Goal: Information Seeking & Learning: Learn about a topic

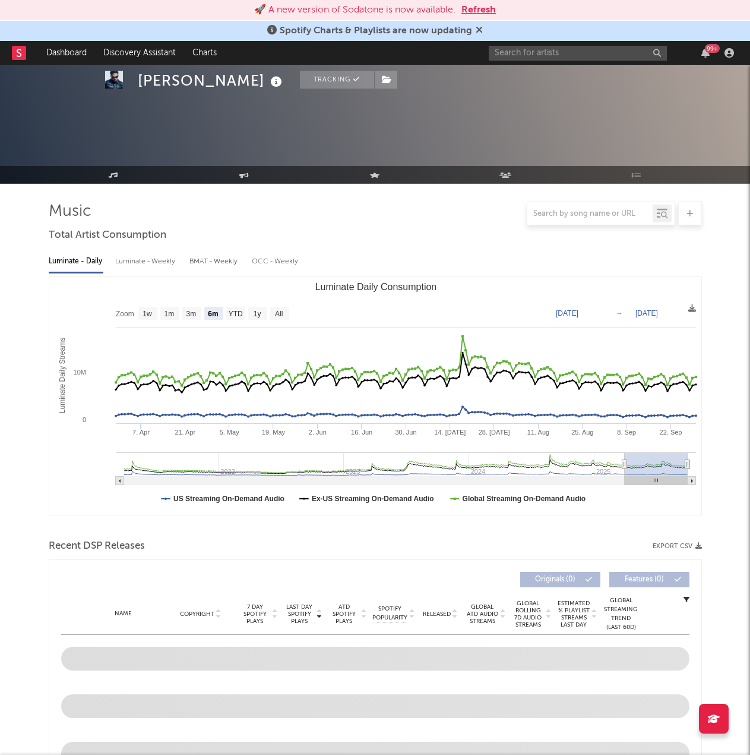
select select "6m"
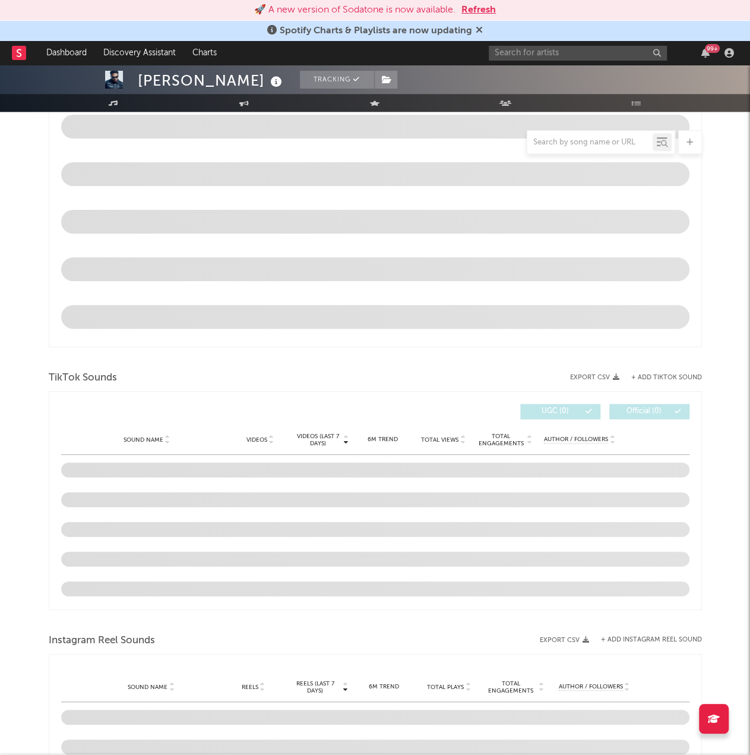
scroll to position [532, 0]
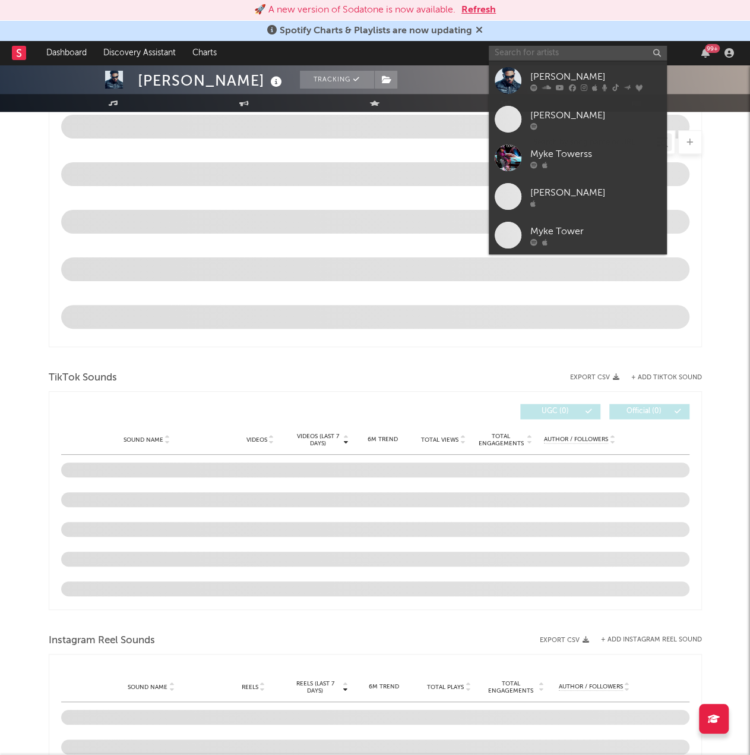
click at [583, 50] on input "text" at bounding box center [578, 53] width 178 height 15
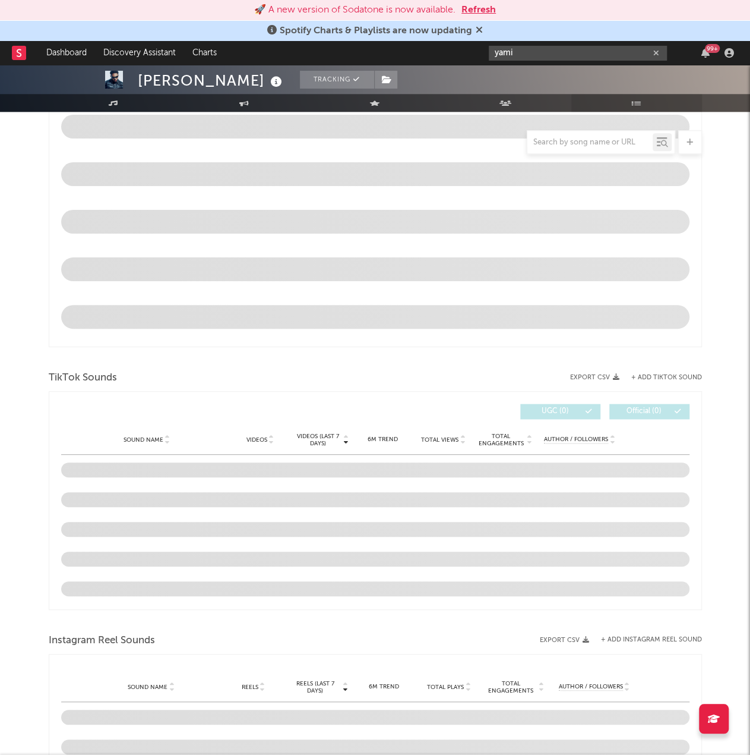
type input "yami"
click at [606, 109] on link "Playlists/Charts" at bounding box center [637, 103] width 131 height 18
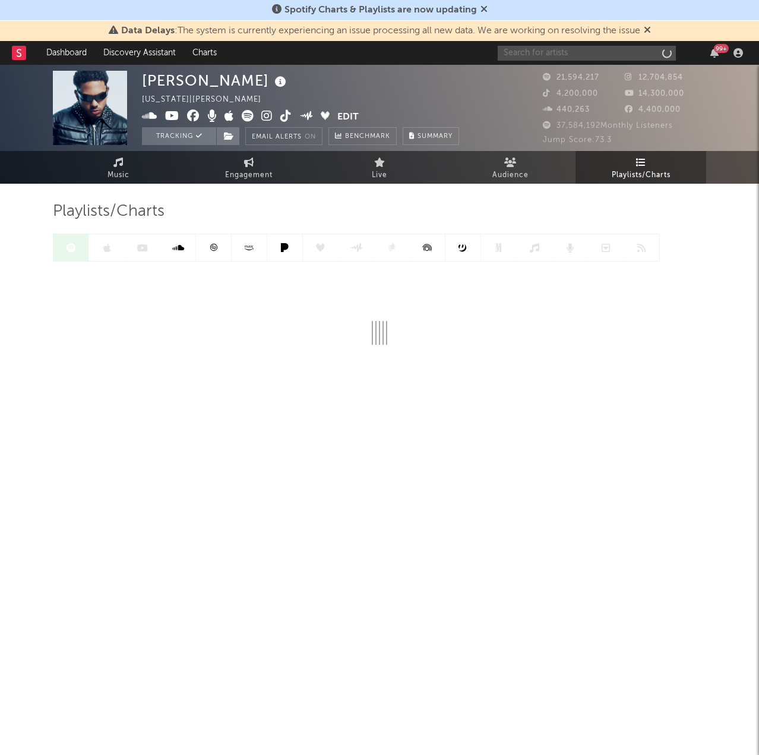
click at [562, 47] on input "text" at bounding box center [587, 53] width 178 height 15
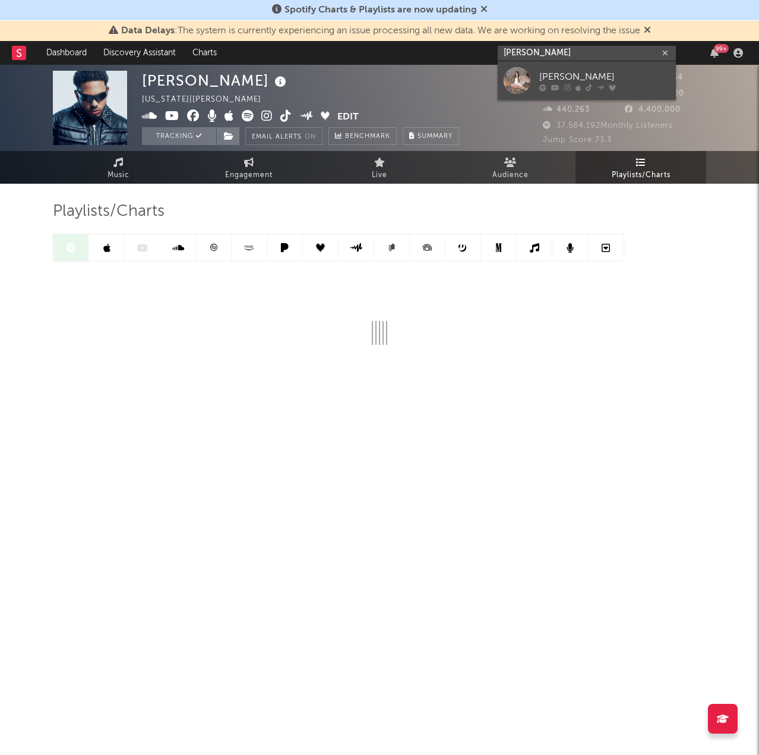
type input "yami saf"
click at [561, 76] on div "[PERSON_NAME]" at bounding box center [604, 77] width 131 height 14
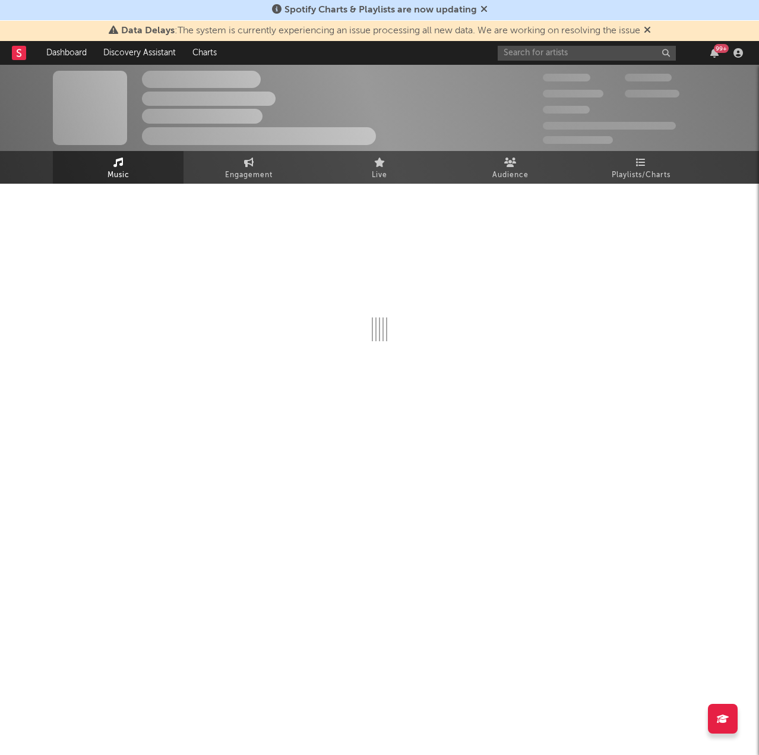
select select "6m"
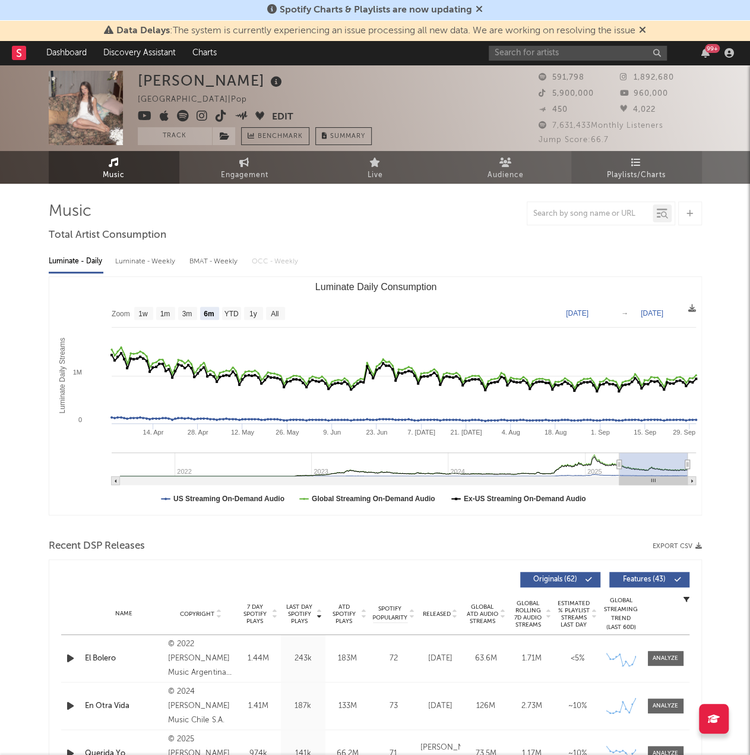
click at [632, 173] on span "Playlists/Charts" at bounding box center [636, 175] width 59 height 14
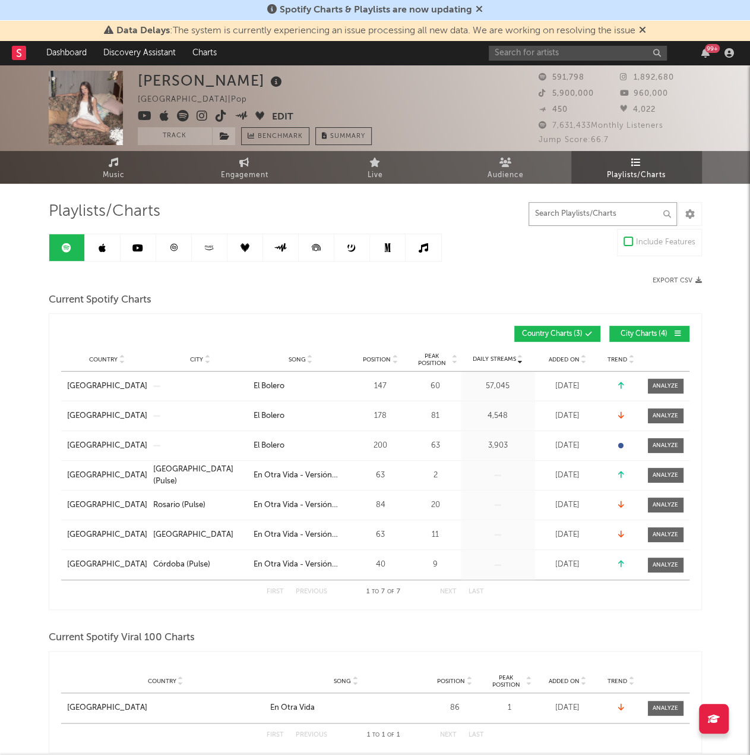
click at [554, 218] on input "text" at bounding box center [603, 214] width 149 height 24
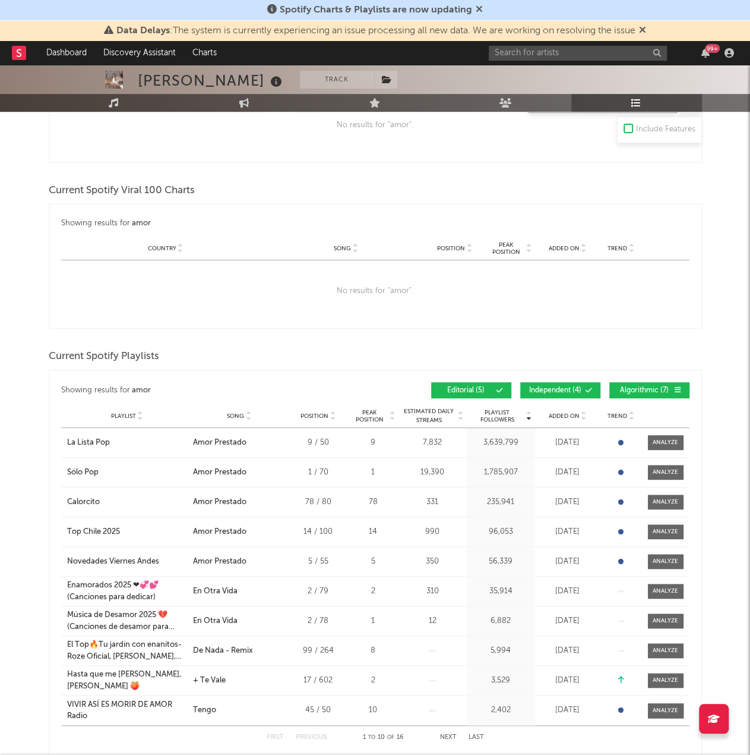
scroll to position [297, 0]
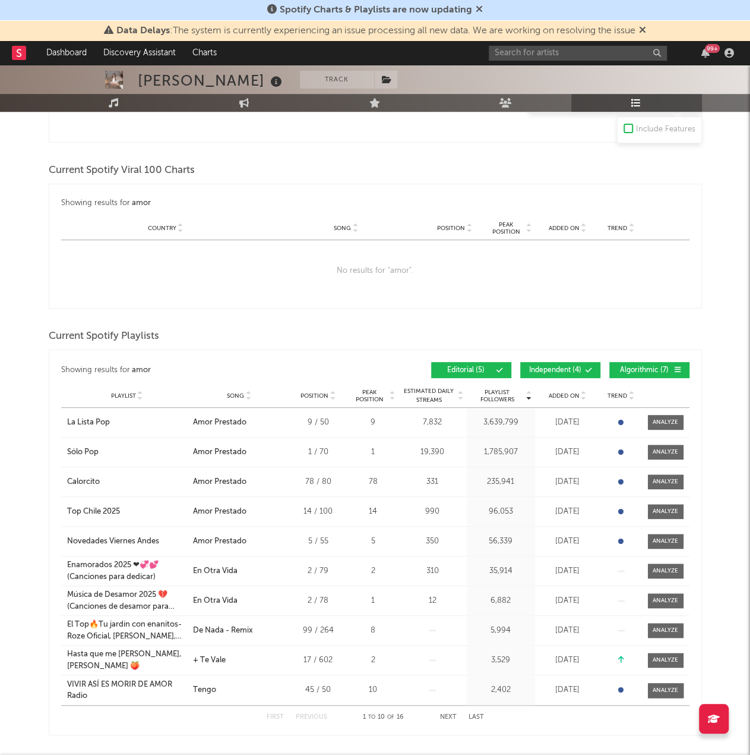
click at [555, 371] on span "Independent ( 4 )" at bounding box center [555, 370] width 55 height 7
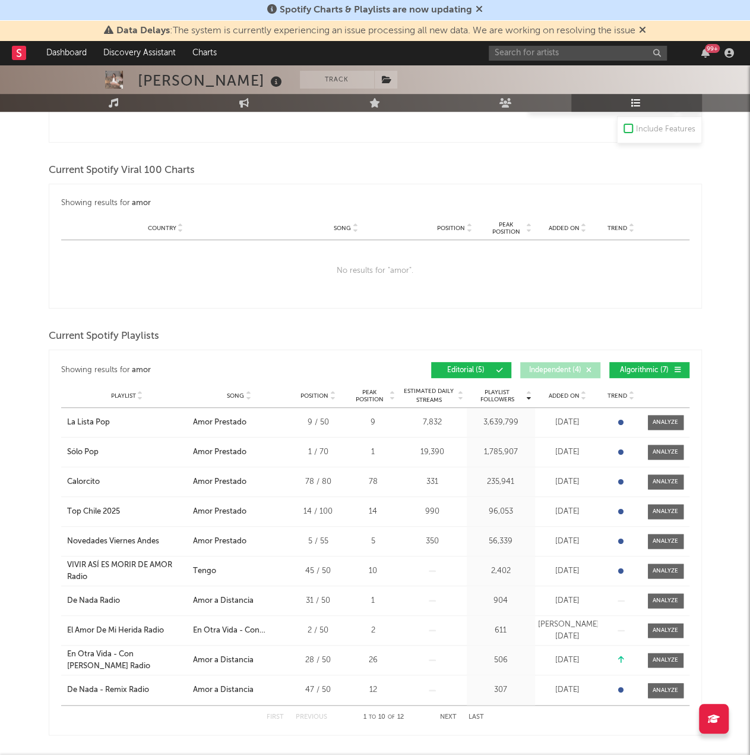
click at [639, 367] on span "Algorithmic ( 7 )" at bounding box center [644, 370] width 55 height 7
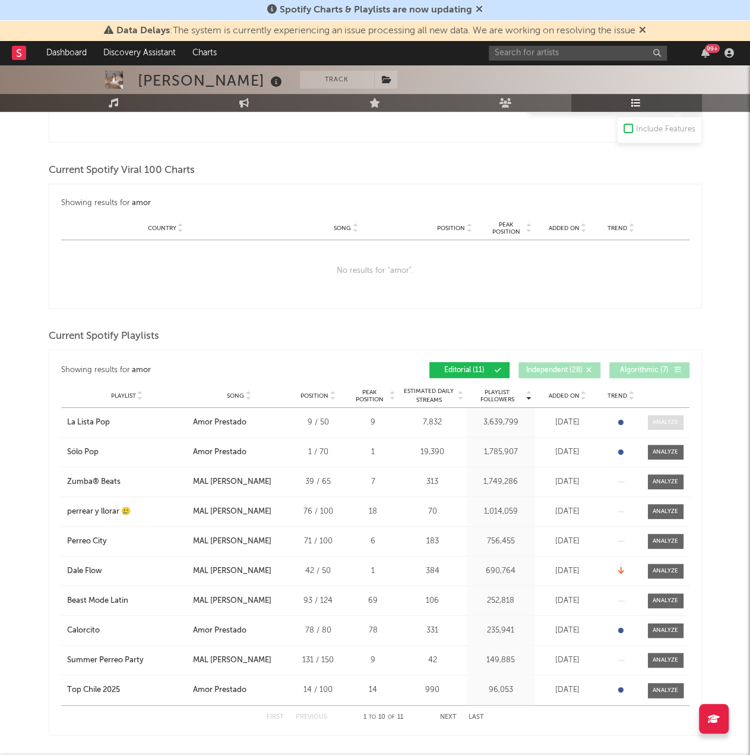
scroll to position [0, 0]
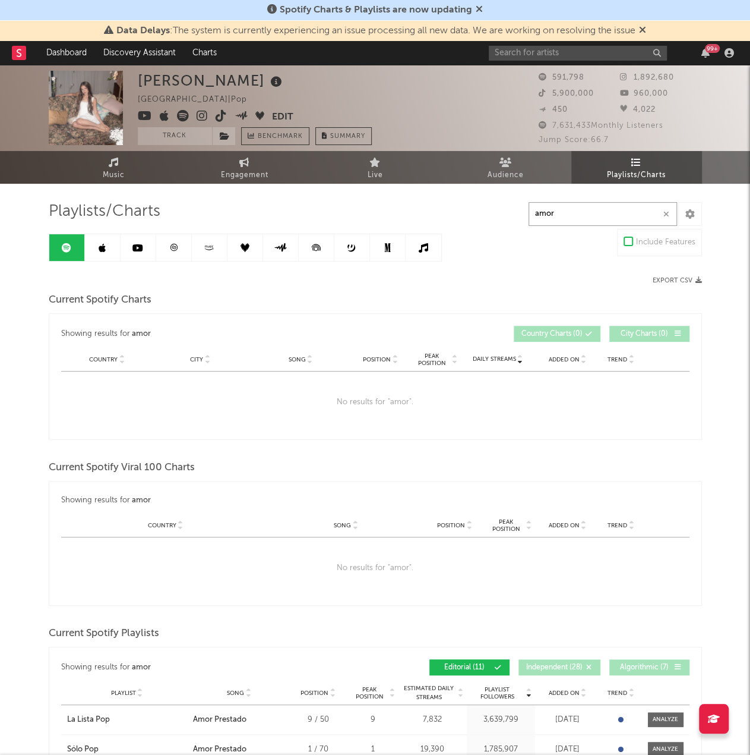
click at [576, 209] on input "amor" at bounding box center [603, 214] width 149 height 24
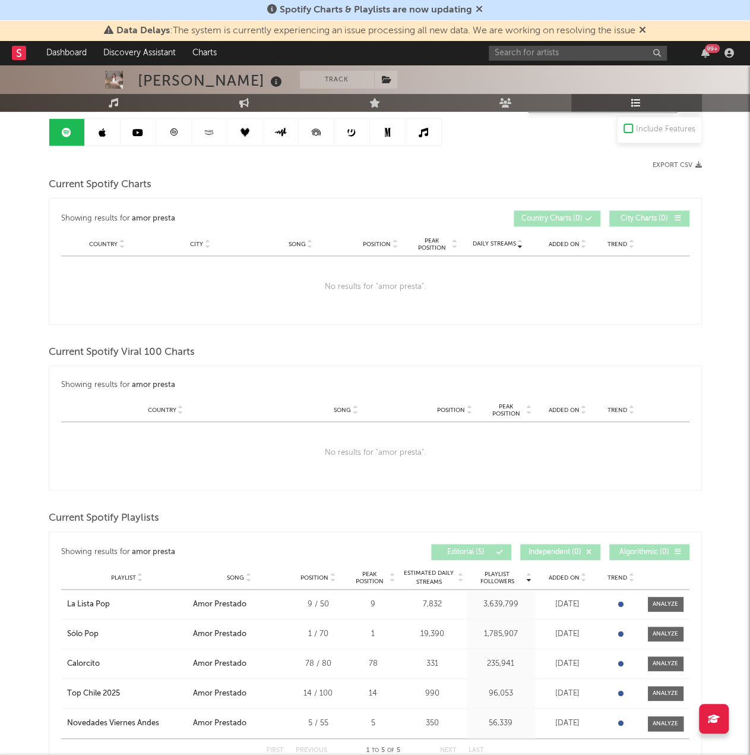
scroll to position [238, 0]
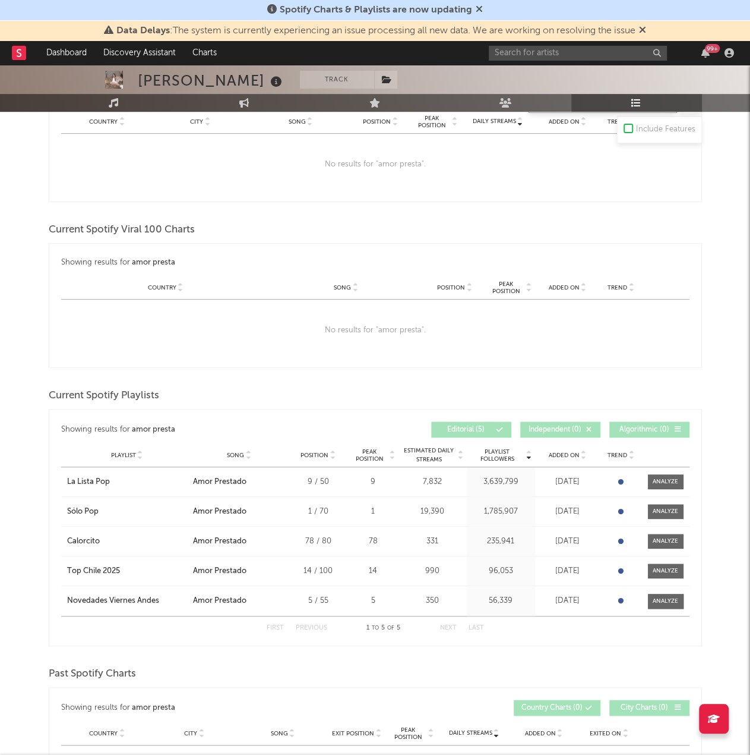
type input "amor presta"
click at [507, 53] on input "text" at bounding box center [578, 53] width 178 height 15
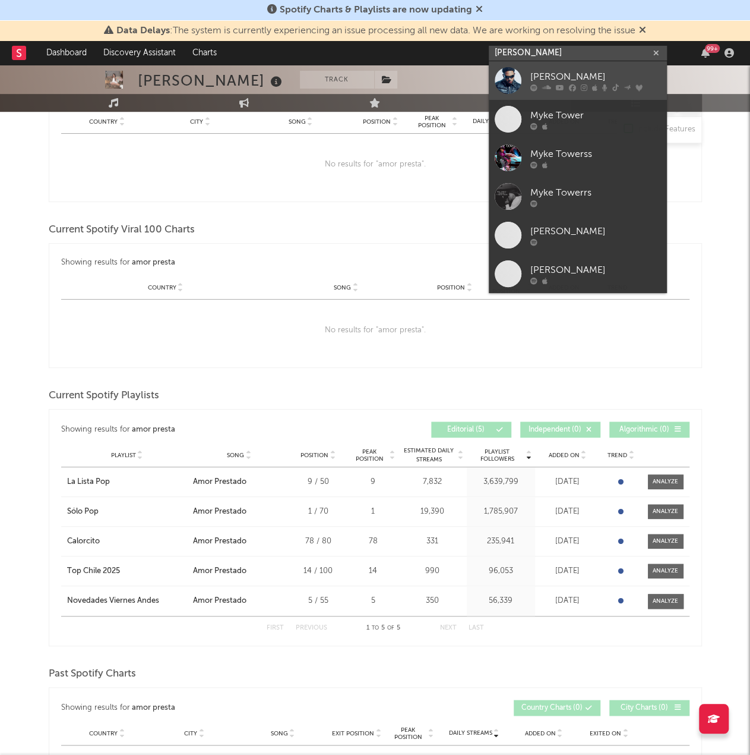
type input "myke towers"
click at [583, 77] on div "[PERSON_NAME]" at bounding box center [596, 77] width 131 height 14
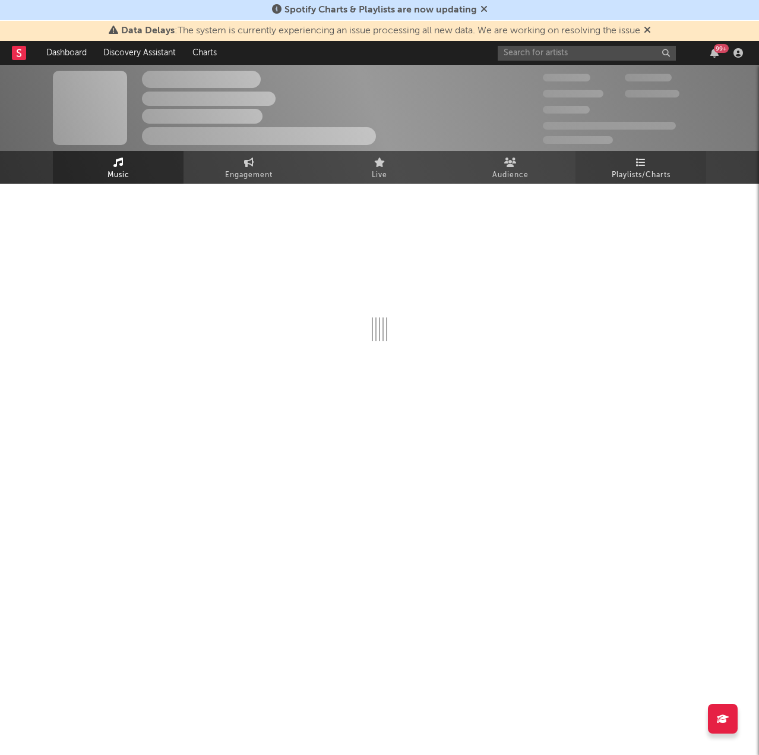
select select "6m"
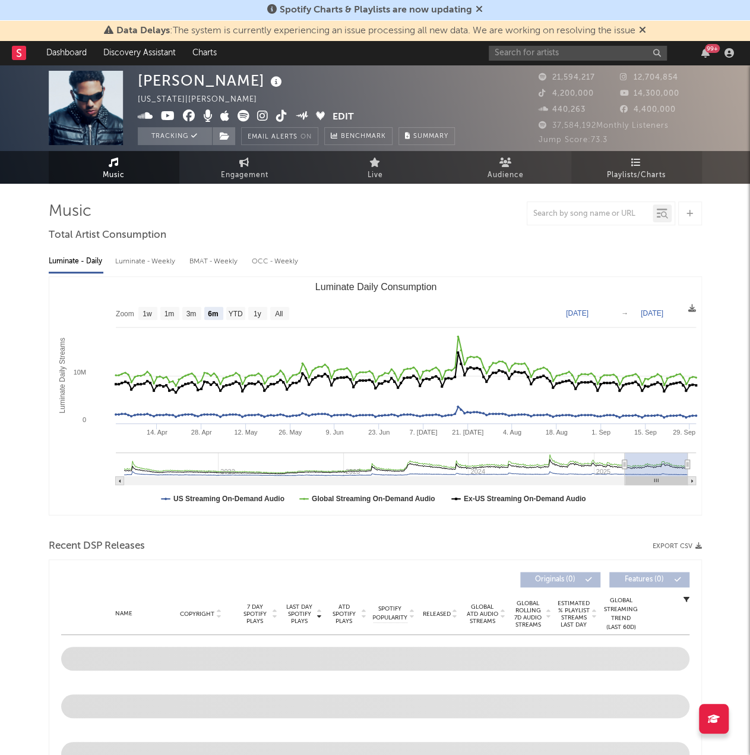
click at [621, 174] on span "Playlists/Charts" at bounding box center [636, 175] width 59 height 14
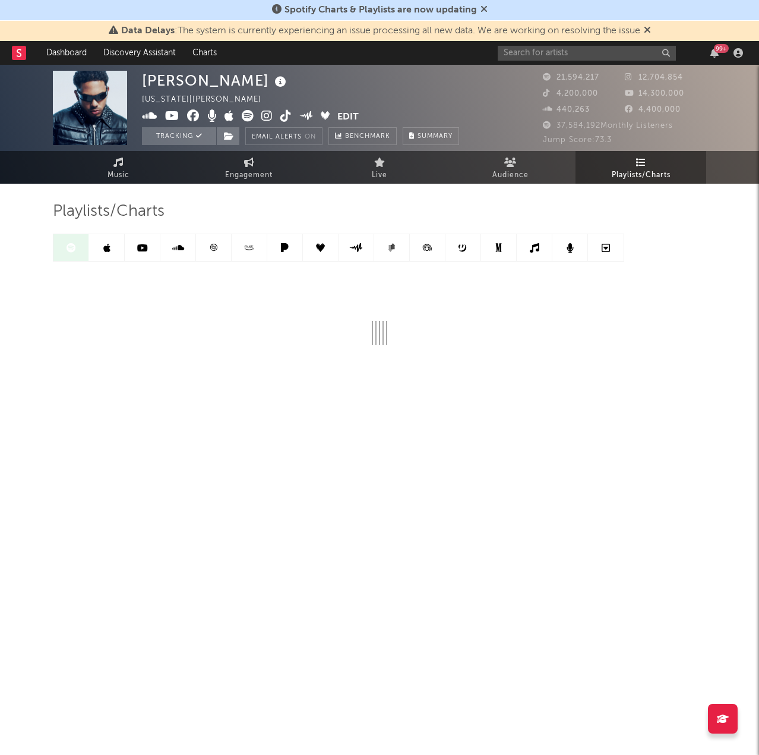
click at [485, 10] on icon at bounding box center [484, 9] width 7 height 10
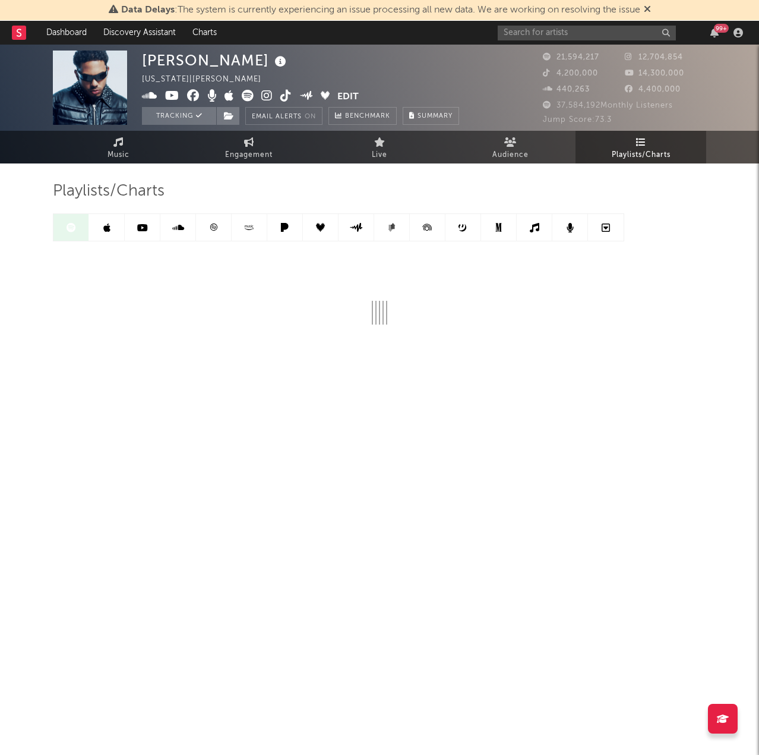
click at [648, 11] on icon at bounding box center [647, 9] width 7 height 10
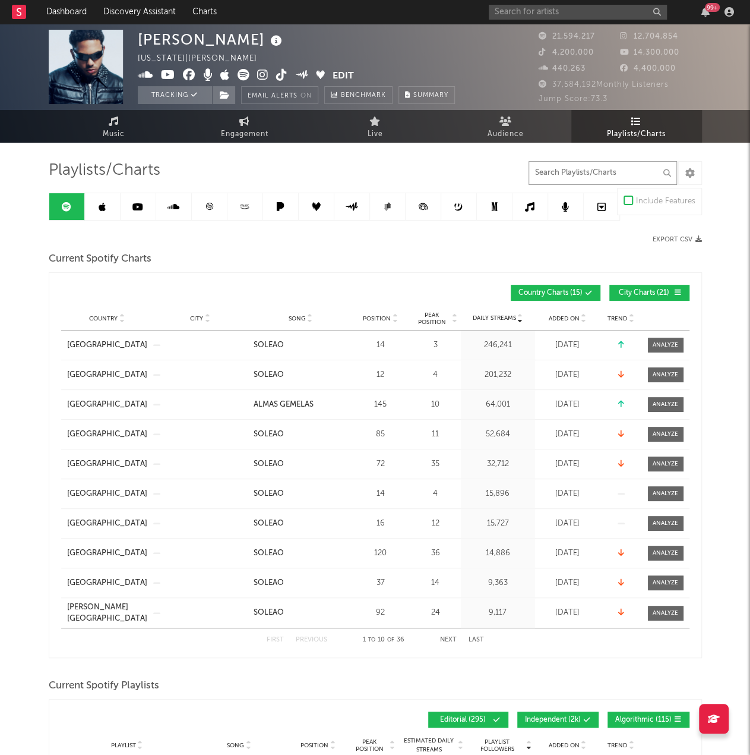
click at [585, 172] on input "text" at bounding box center [603, 173] width 149 height 24
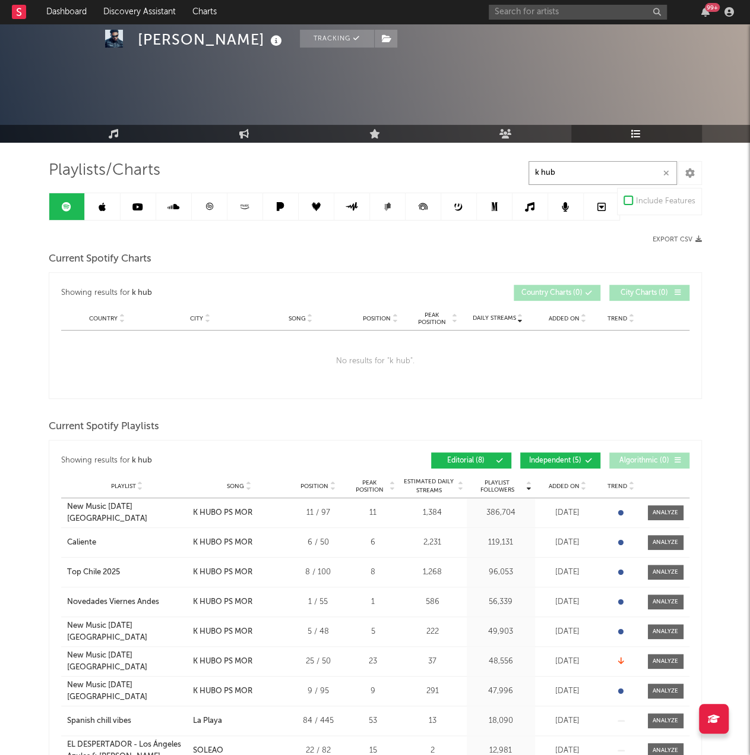
scroll to position [119, 0]
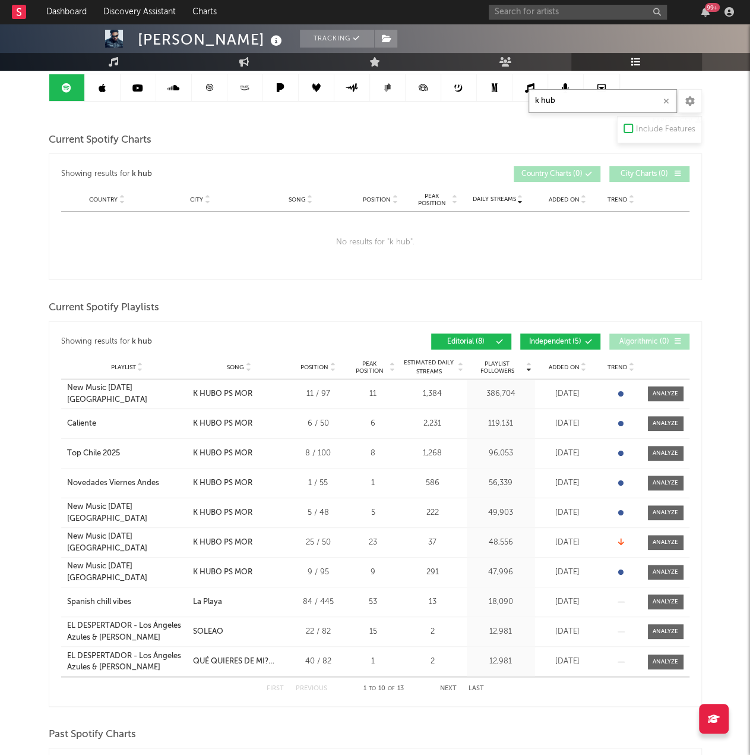
type input "k hub"
click at [548, 339] on span "Independent ( 5 )" at bounding box center [555, 341] width 55 height 7
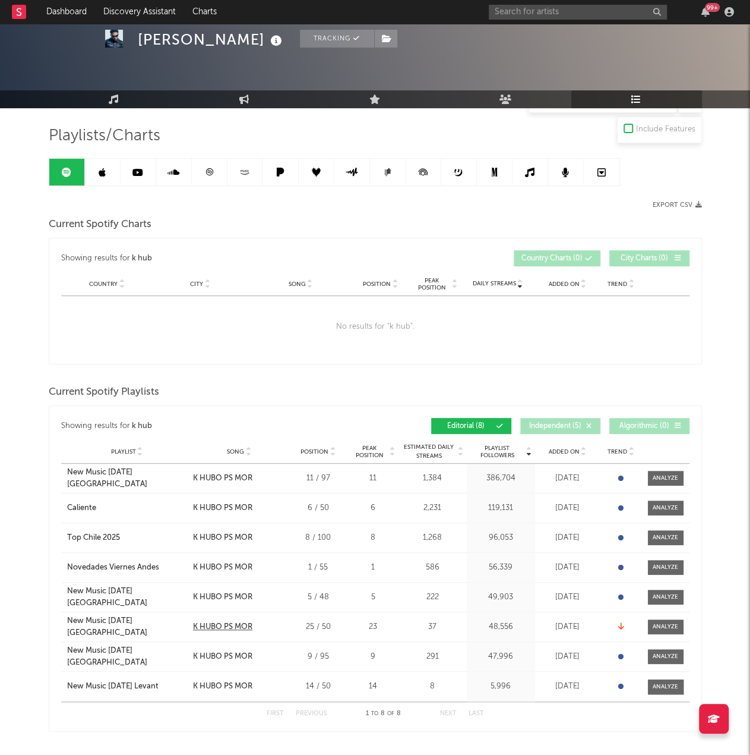
scroll to position [0, 0]
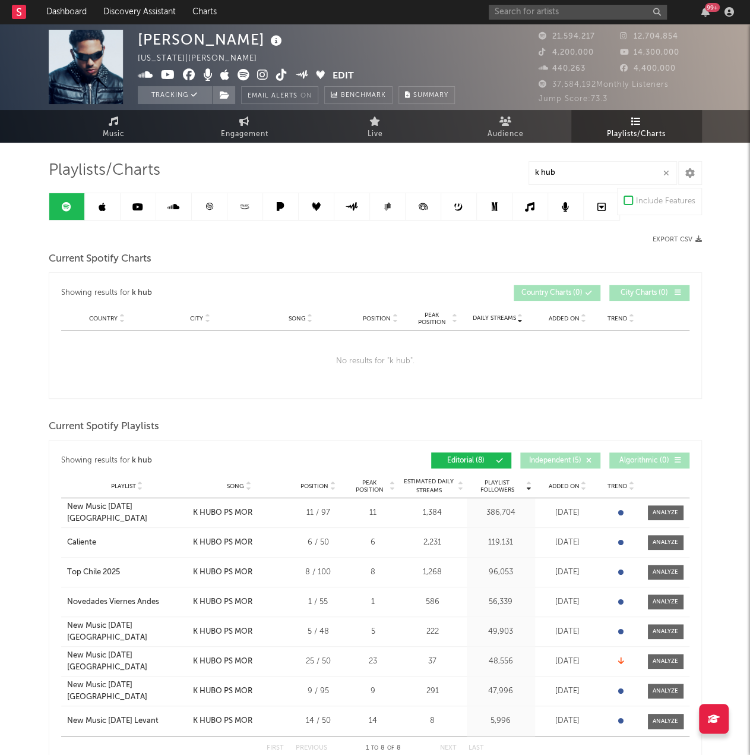
click at [111, 207] on link at bounding box center [103, 206] width 36 height 27
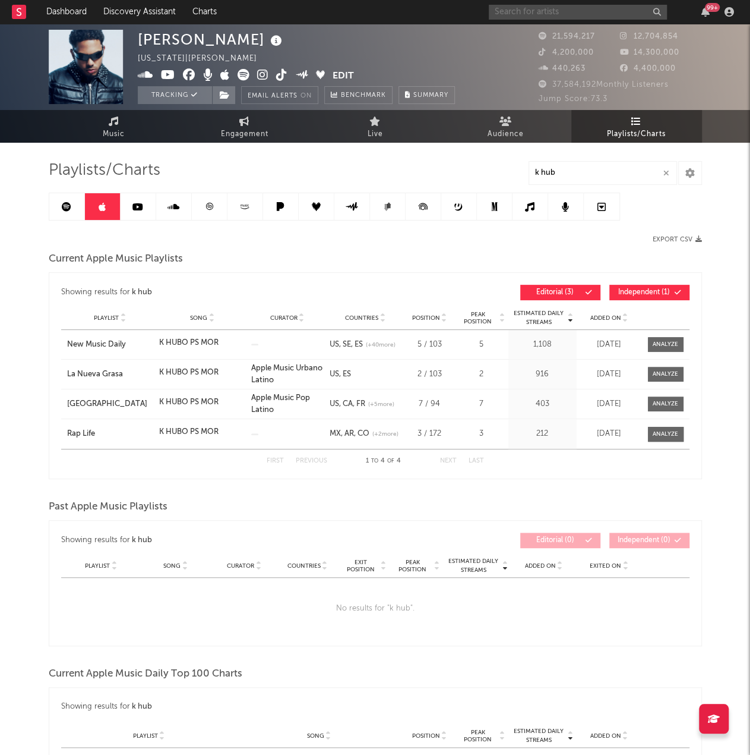
click at [524, 9] on input "text" at bounding box center [578, 12] width 178 height 15
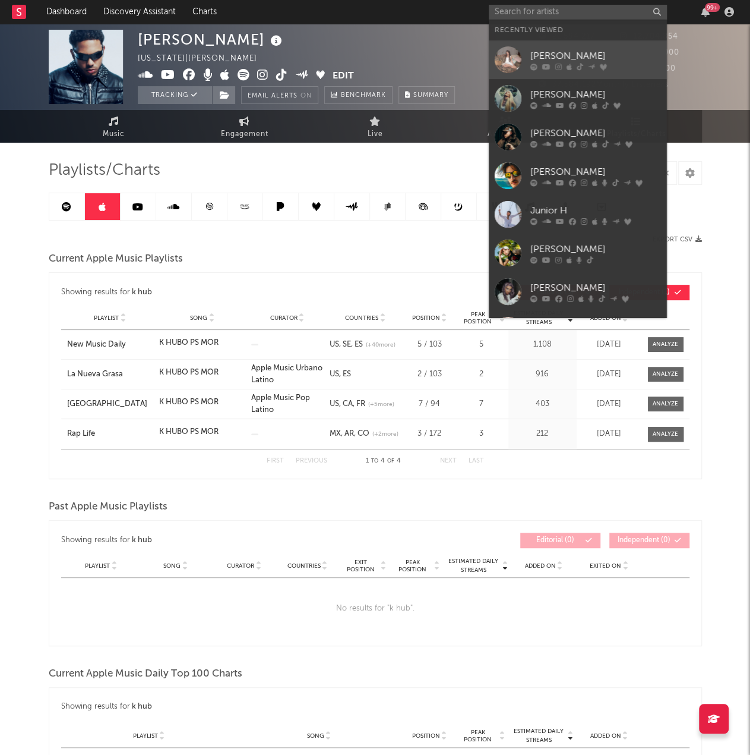
click at [602, 45] on link "[PERSON_NAME]" at bounding box center [578, 59] width 178 height 39
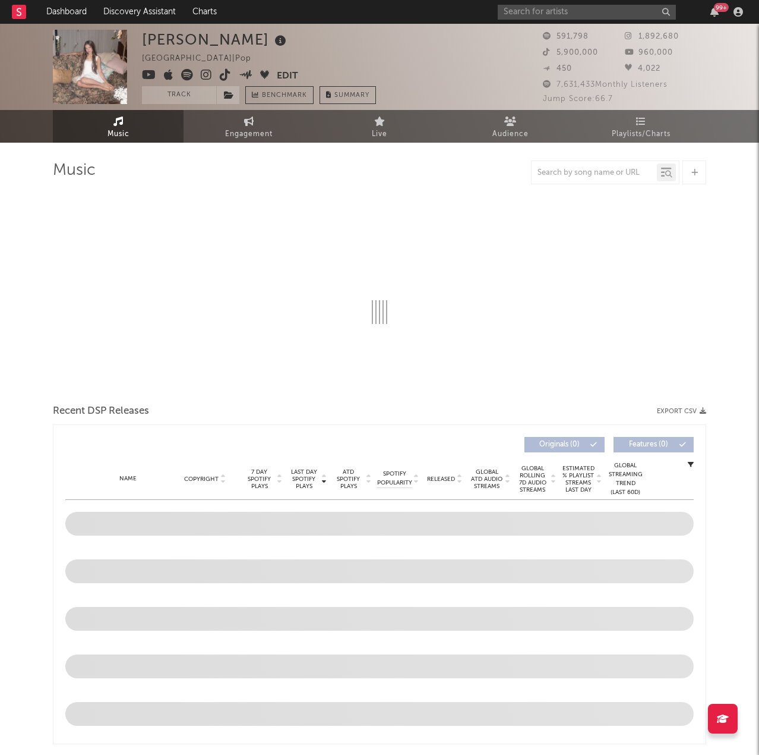
select select "6m"
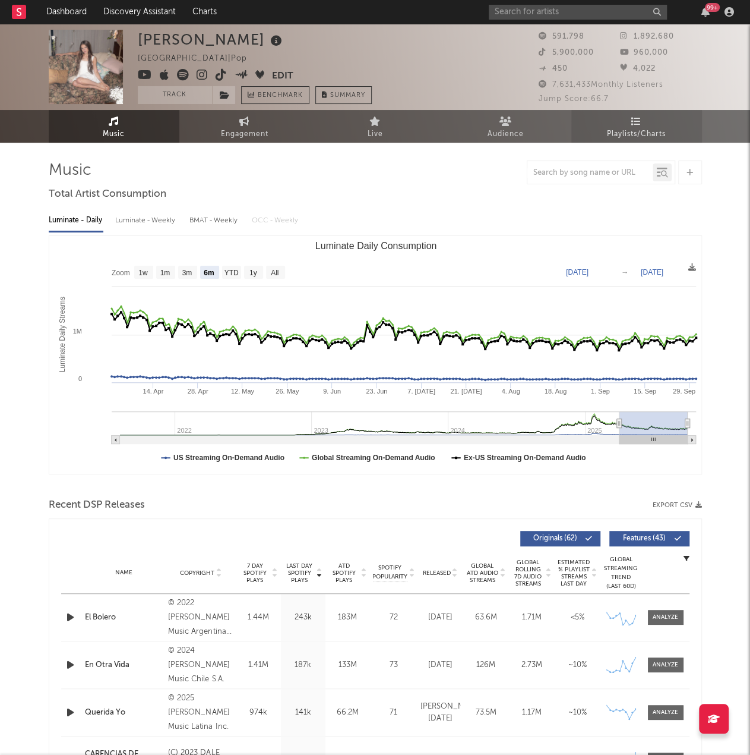
click at [646, 134] on span "Playlists/Charts" at bounding box center [636, 134] width 59 height 14
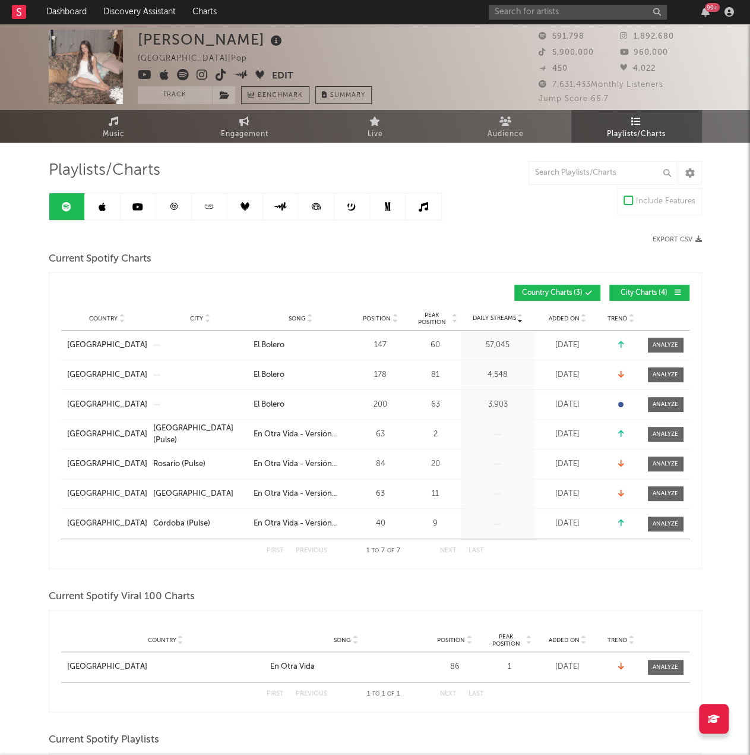
click at [106, 212] on link at bounding box center [103, 206] width 36 height 27
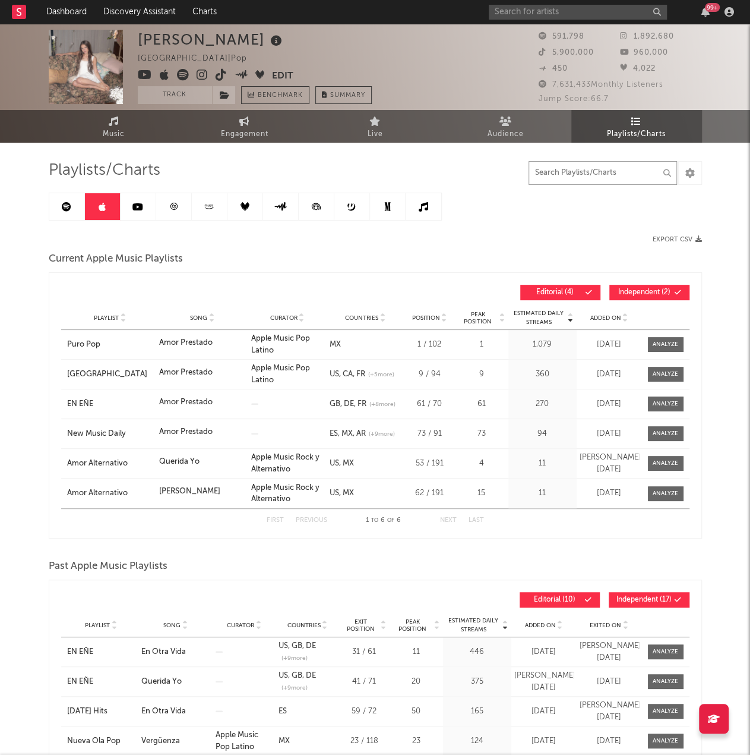
click at [583, 171] on input "text" at bounding box center [603, 173] width 149 height 24
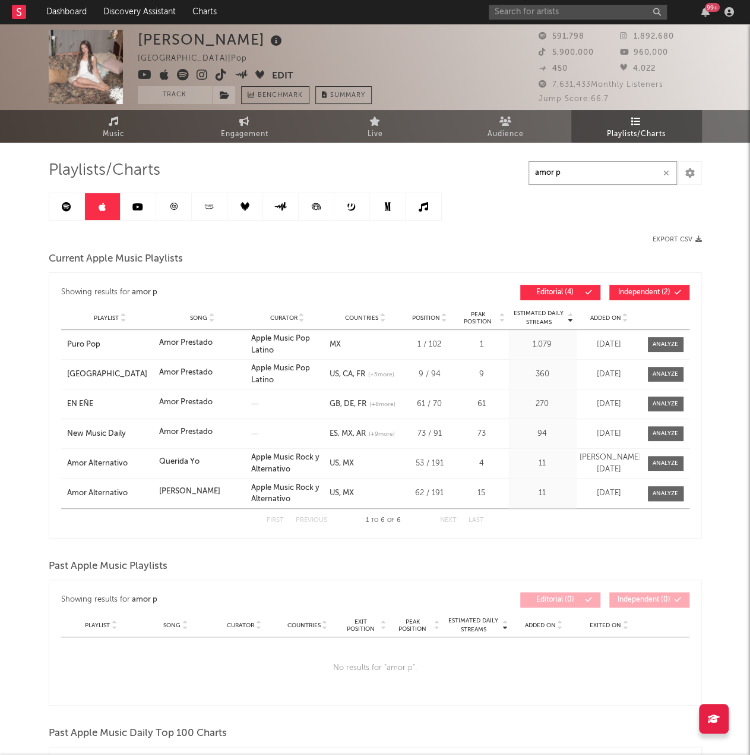
type input "amor p"
click at [649, 292] on span "Independent ( 2 )" at bounding box center [644, 292] width 55 height 7
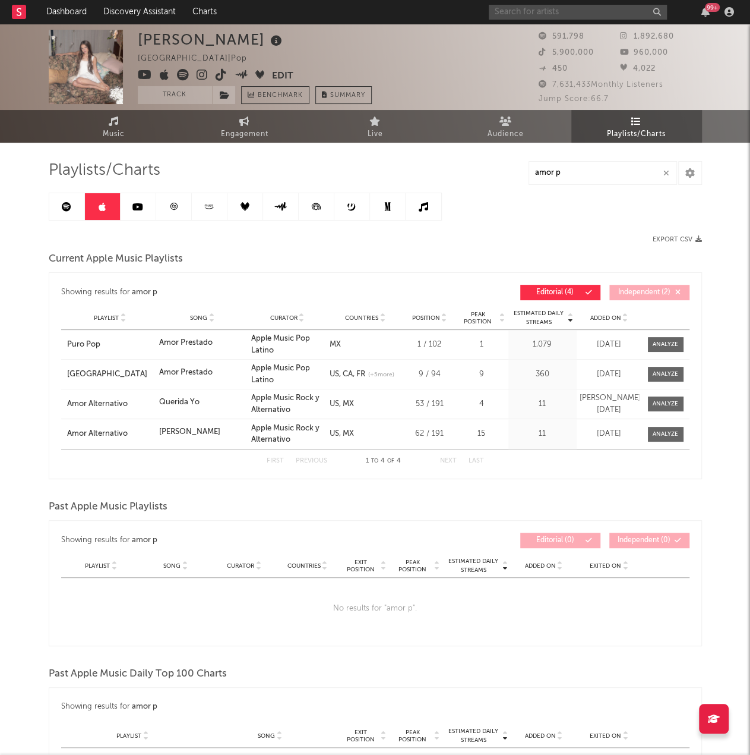
click at [610, 8] on input "text" at bounding box center [578, 12] width 178 height 15
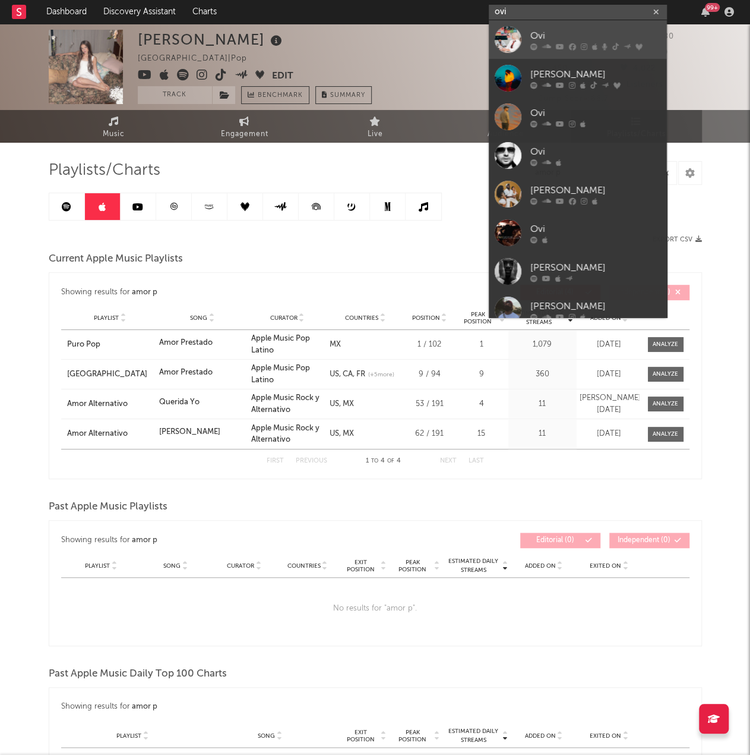
type input "ovi"
click at [605, 31] on div "Ovi" at bounding box center [596, 36] width 131 height 14
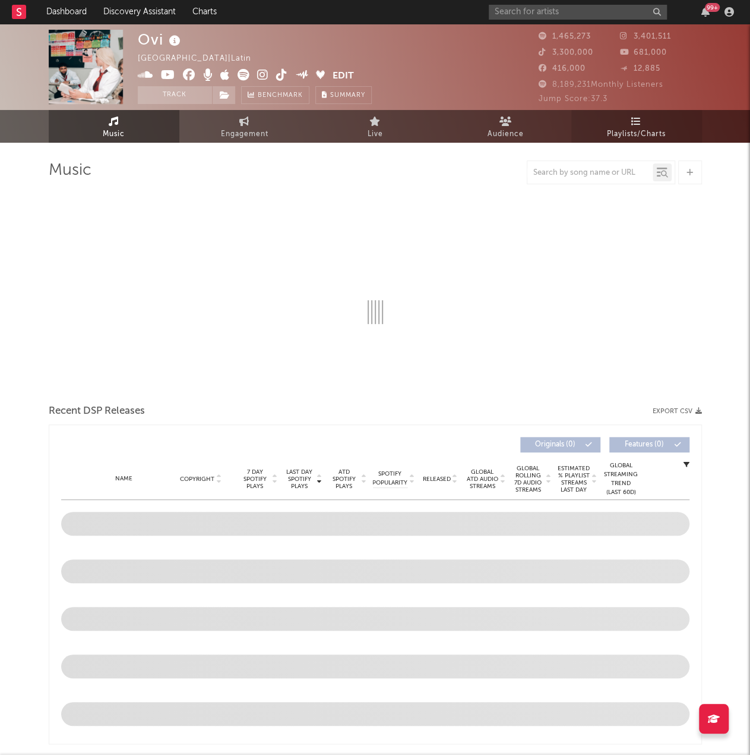
select select "6m"
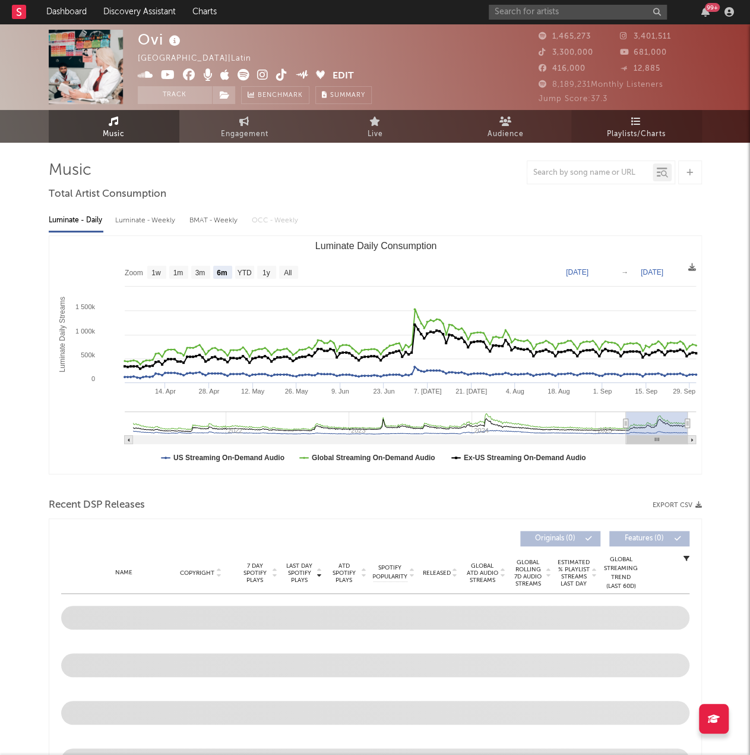
select select "6m"
click at [639, 121] on icon at bounding box center [637, 121] width 10 height 10
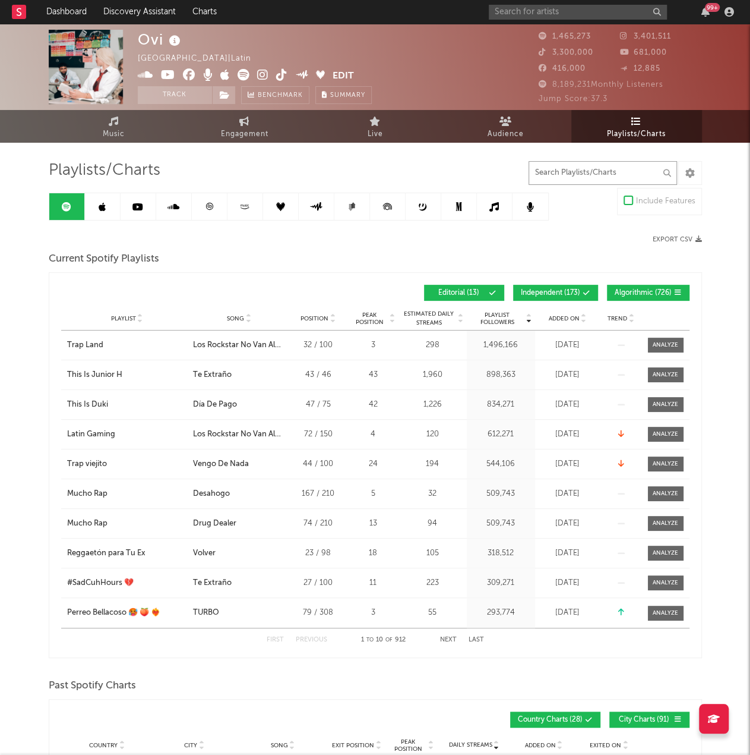
click at [560, 171] on input "text" at bounding box center [603, 173] width 149 height 24
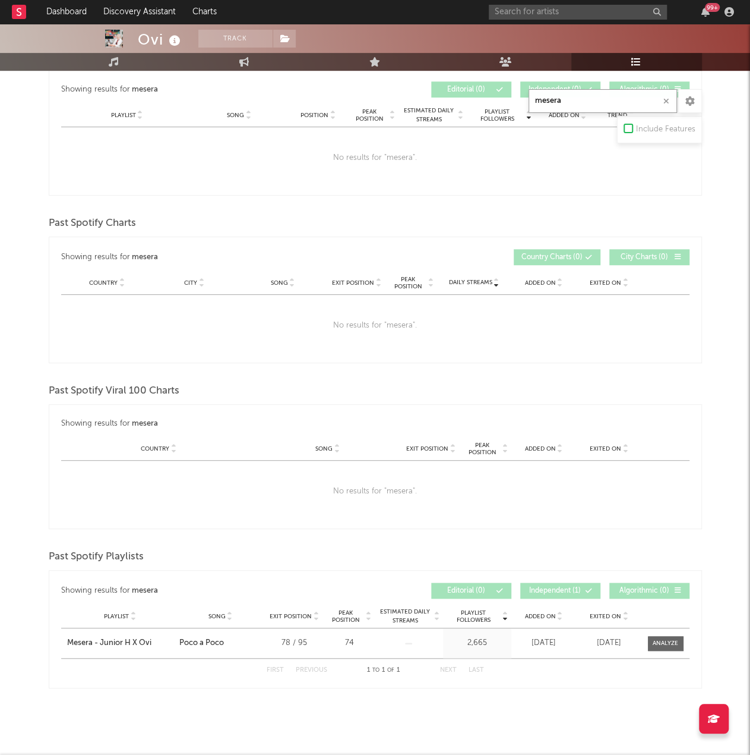
scroll to position [204, 0]
type input "mesera"
click at [527, 22] on div "99 +" at bounding box center [614, 12] width 250 height 24
click at [526, 17] on input "text" at bounding box center [578, 12] width 178 height 15
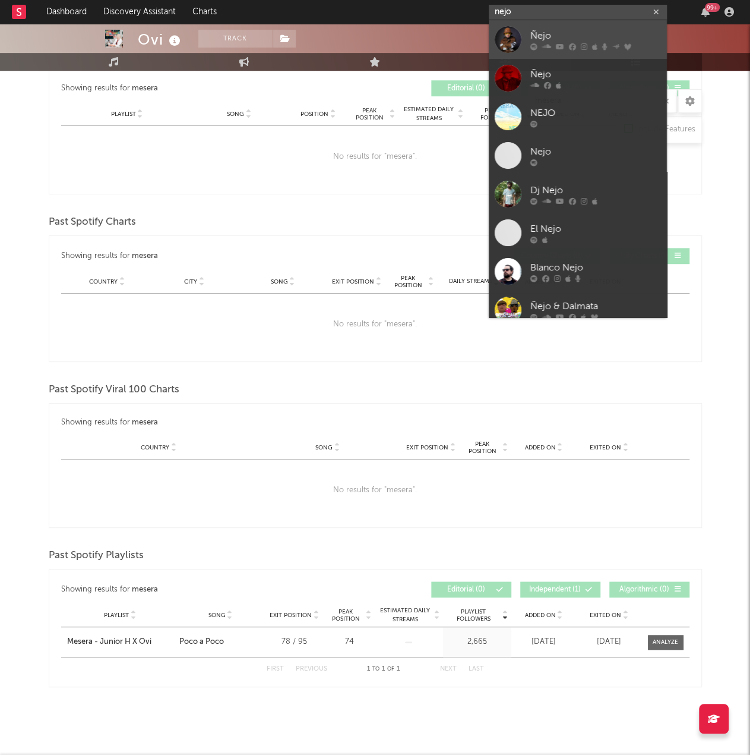
type input "nejo"
click at [542, 29] on div "Ñejo" at bounding box center [596, 36] width 131 height 14
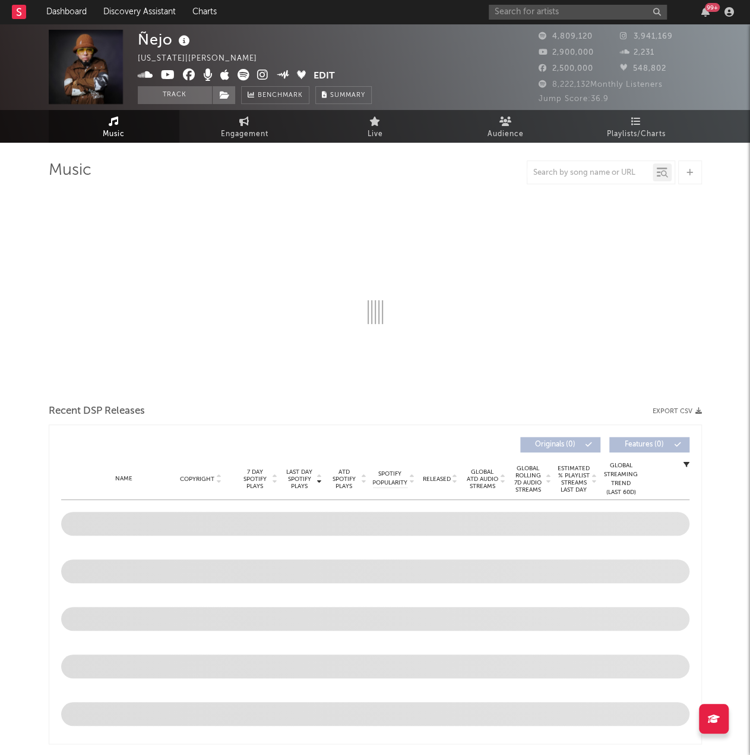
select select "6m"
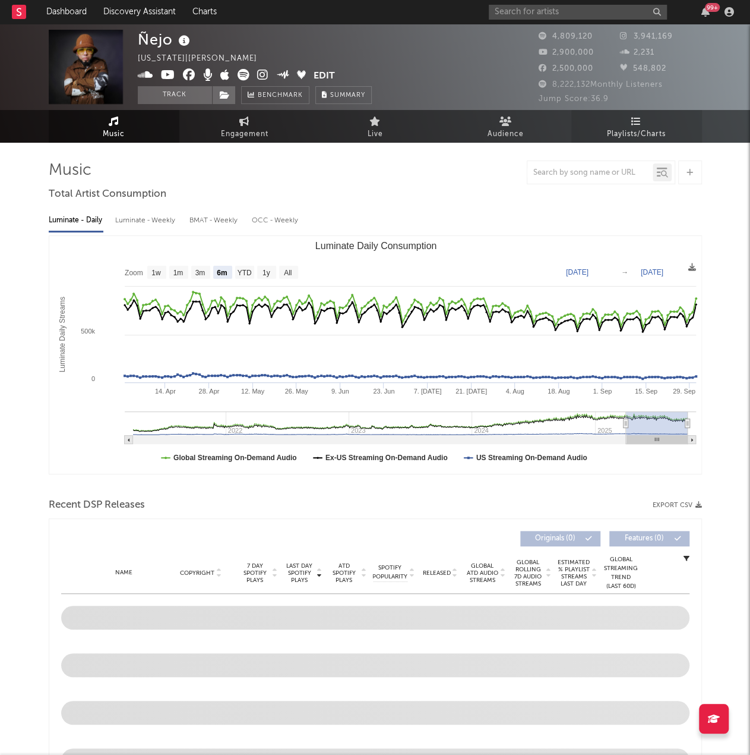
click at [614, 141] on span "Playlists/Charts" at bounding box center [636, 134] width 59 height 14
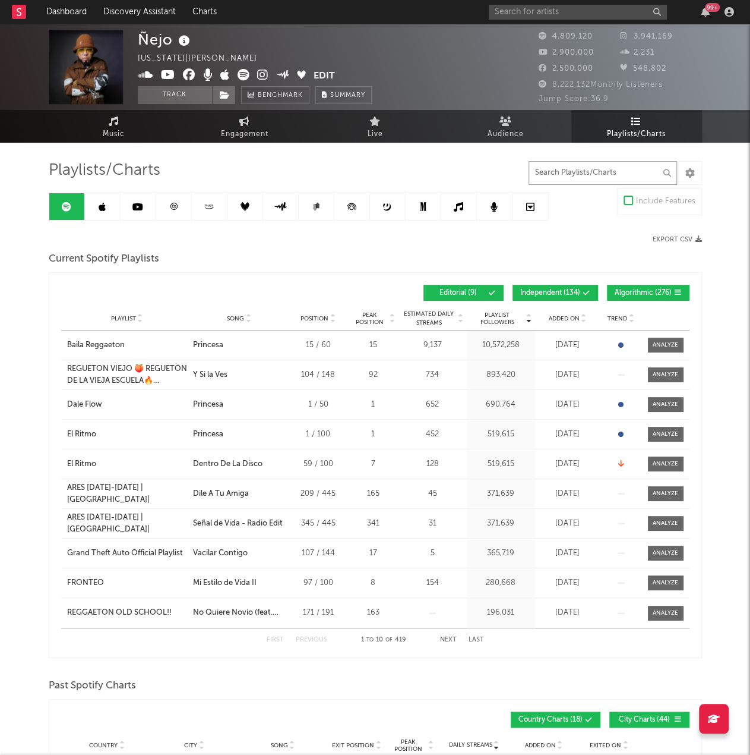
click at [572, 171] on input "text" at bounding box center [603, 173] width 149 height 24
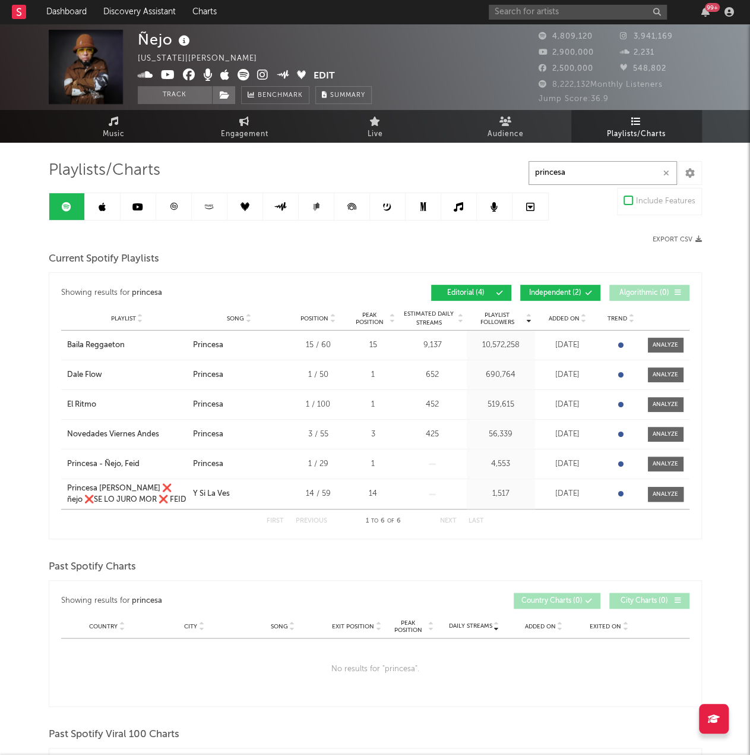
type input "princesa"
click at [549, 289] on span "Independent ( 2 )" at bounding box center [555, 292] width 55 height 7
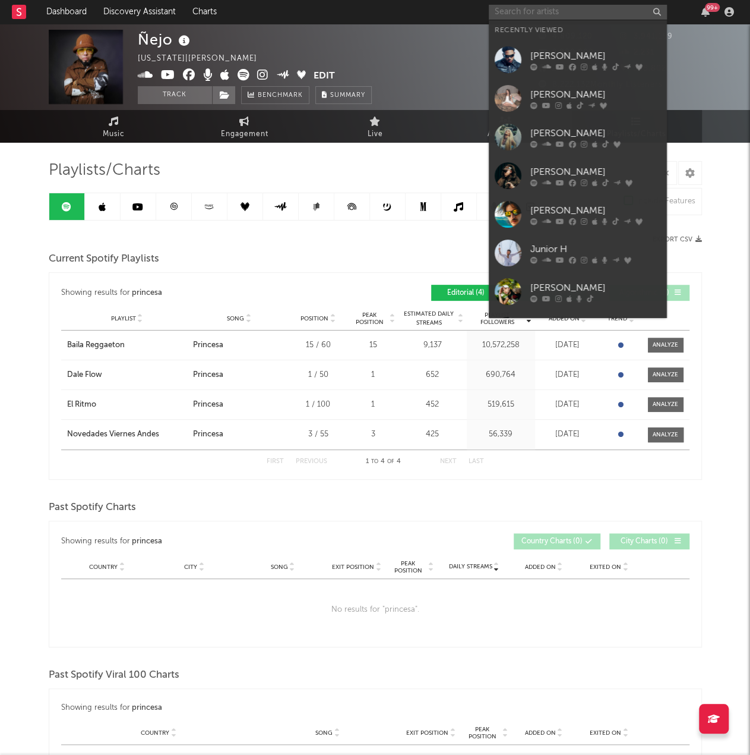
click at [548, 8] on input "text" at bounding box center [578, 12] width 178 height 15
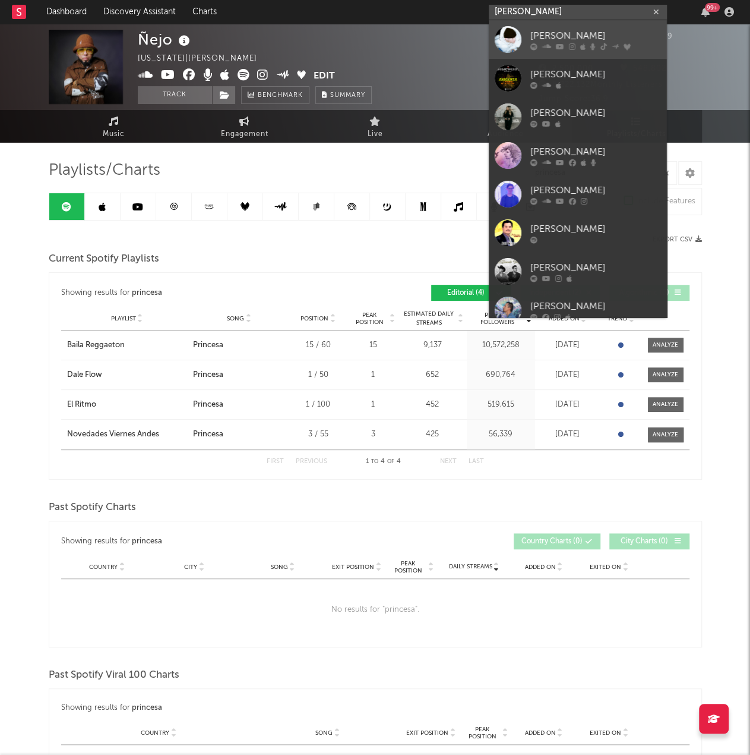
type input "armenta"
click at [537, 29] on div "[PERSON_NAME]" at bounding box center [596, 36] width 131 height 14
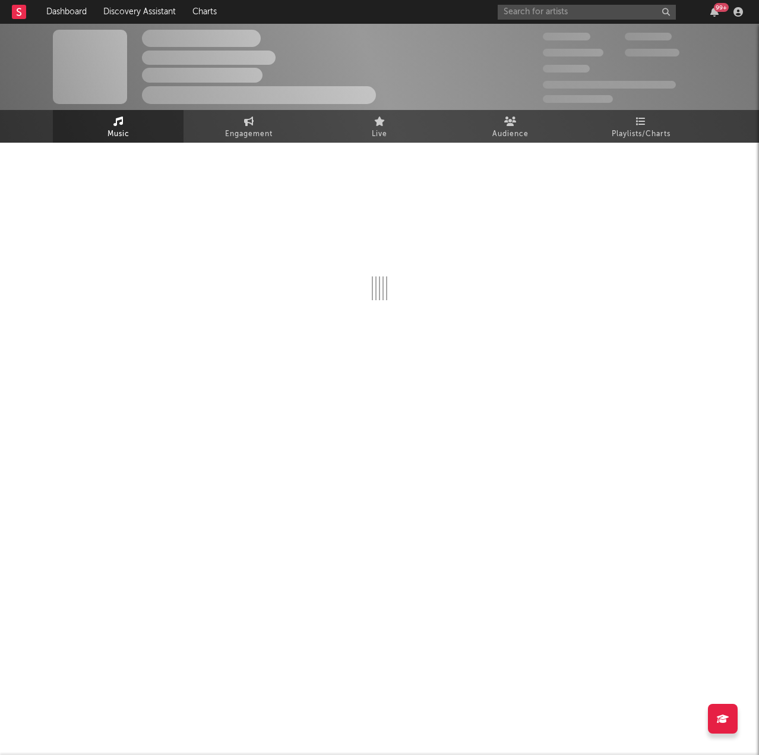
select select "6m"
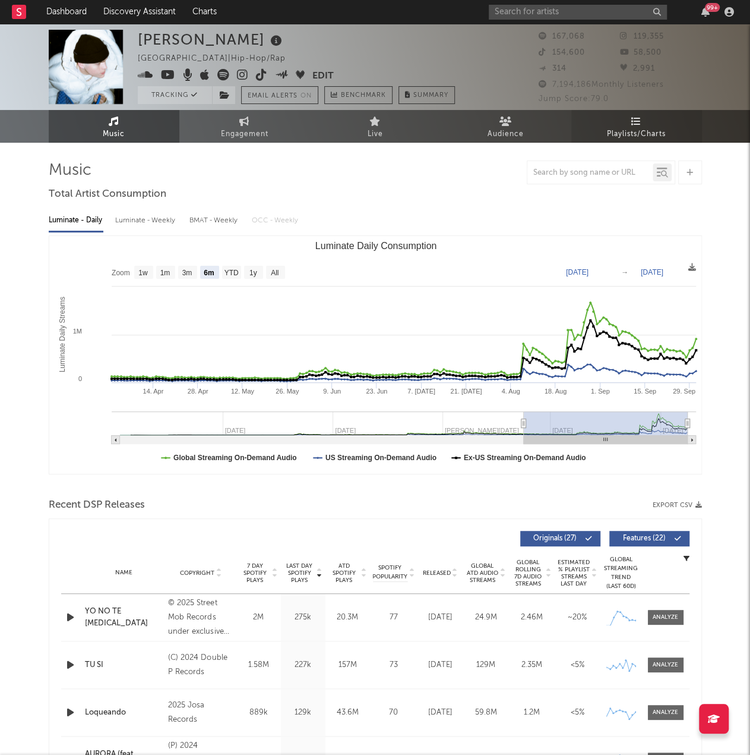
click at [634, 127] on span "Playlists/Charts" at bounding box center [636, 134] width 59 height 14
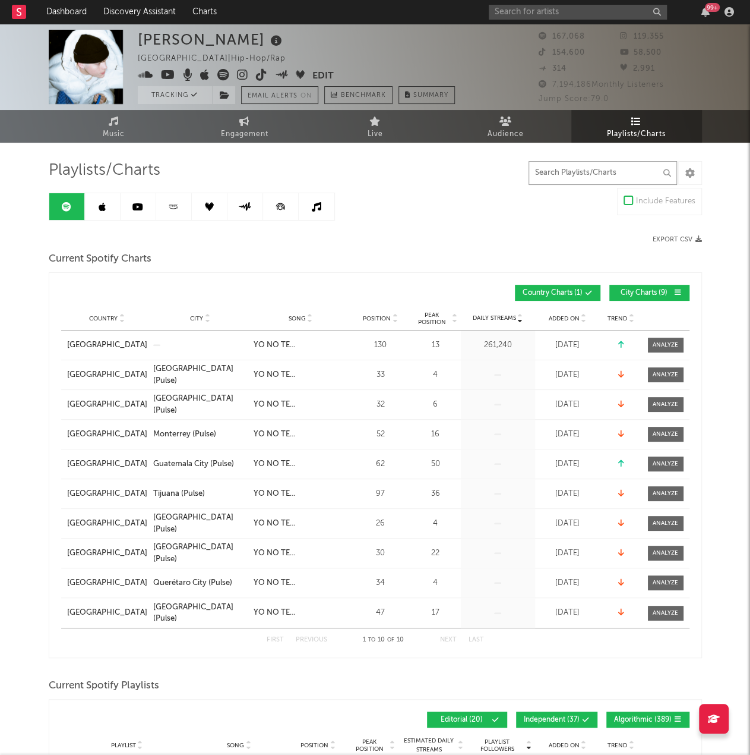
click at [601, 172] on input "text" at bounding box center [603, 173] width 149 height 24
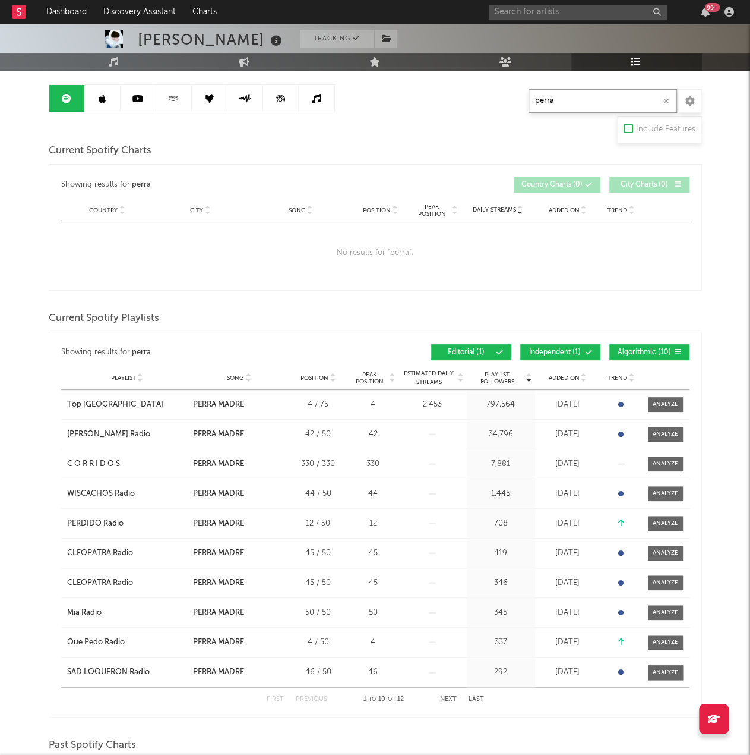
scroll to position [119, 0]
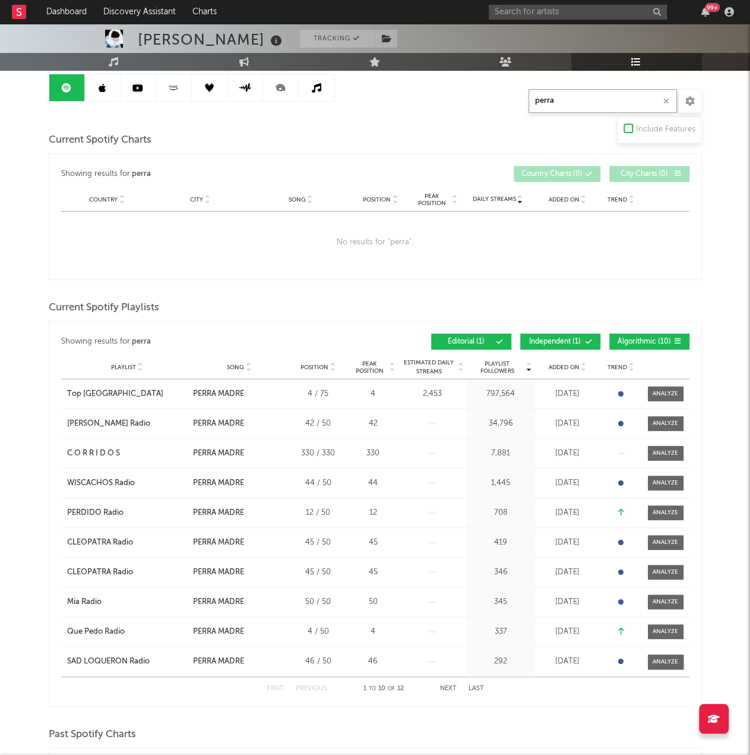
type input "perra"
click at [561, 338] on span "Independent ( 1 )" at bounding box center [555, 341] width 55 height 7
click at [659, 346] on button "Algorithmic ( 10 )" at bounding box center [650, 341] width 80 height 16
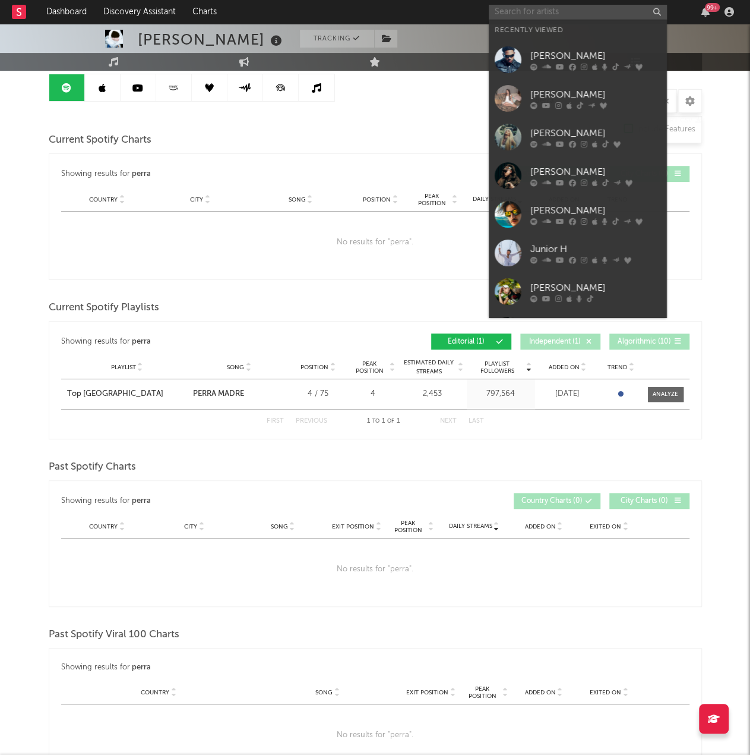
click at [549, 9] on input "text" at bounding box center [578, 12] width 178 height 15
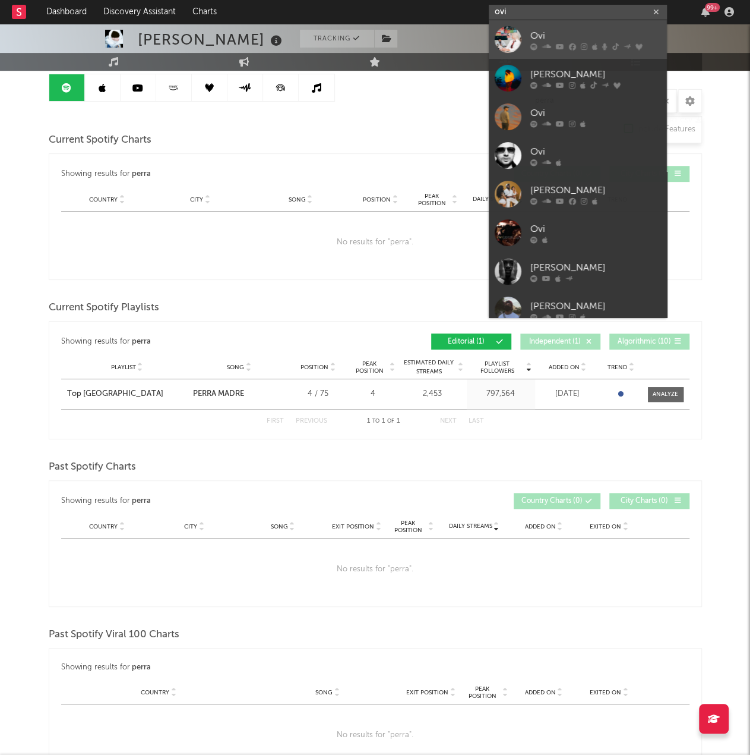
type input "ovi"
click at [572, 32] on div "Ovi" at bounding box center [596, 36] width 131 height 14
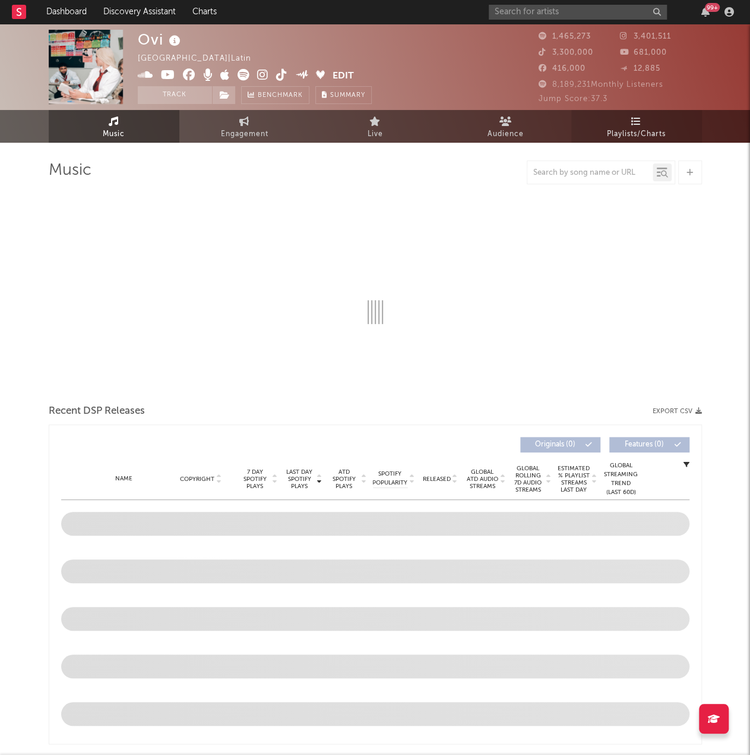
select select "6m"
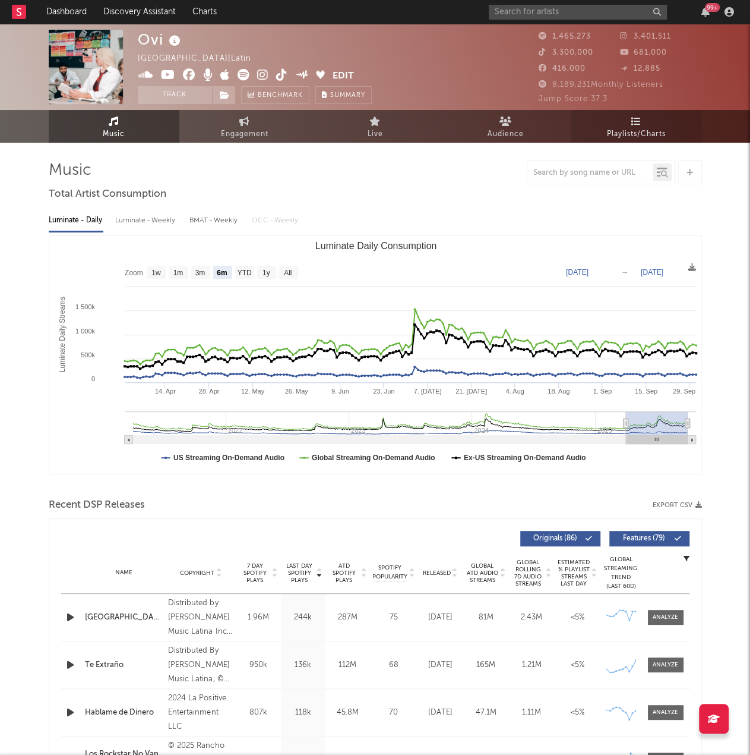
click at [627, 127] on span "Playlists/Charts" at bounding box center [636, 134] width 59 height 14
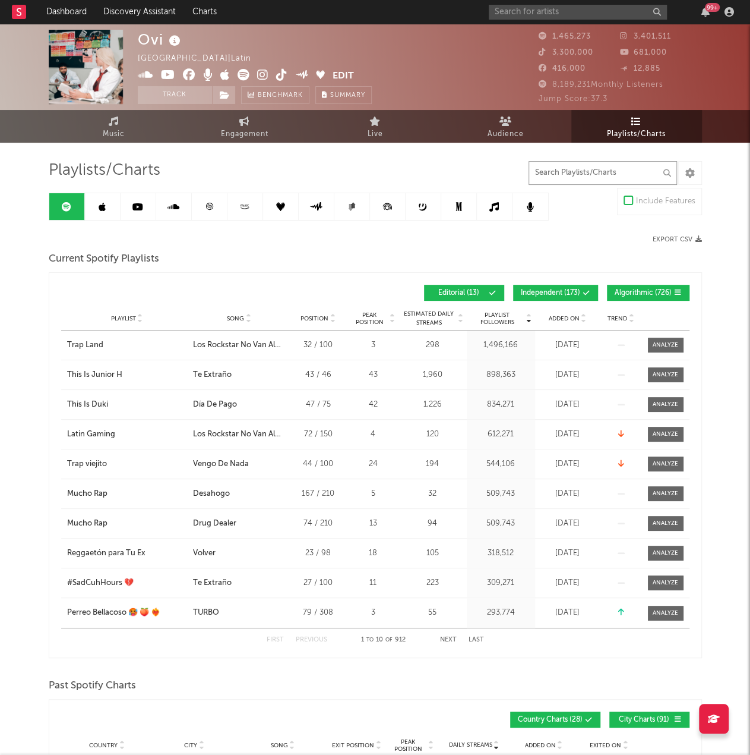
click at [554, 166] on input "text" at bounding box center [603, 173] width 149 height 24
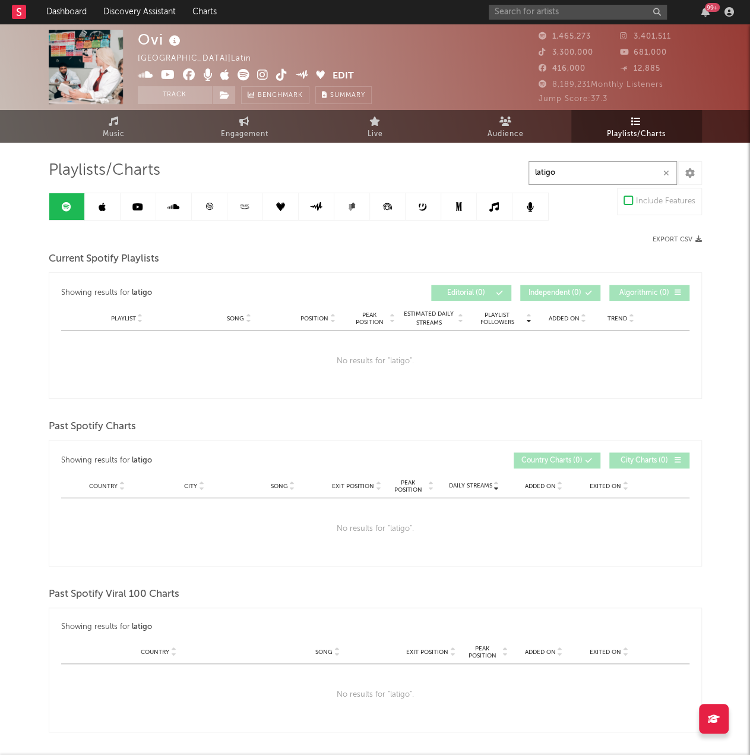
drag, startPoint x: 579, startPoint y: 167, endPoint x: 520, endPoint y: 172, distance: 59.1
click at [520, 172] on div "Playlists/Charts latigo Include Features Export CSV Current Spotify Playlists S…" at bounding box center [376, 529] width 654 height 739
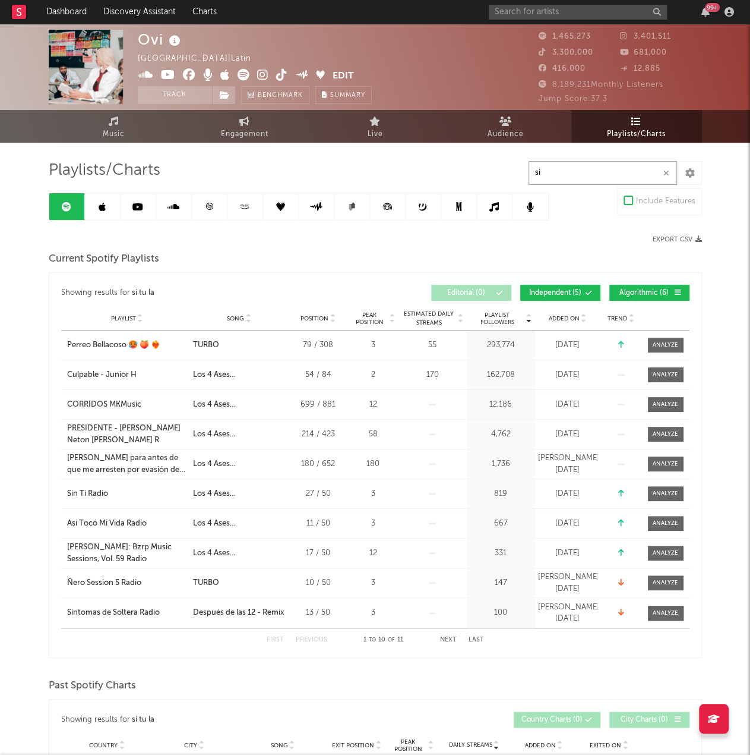
type input "s"
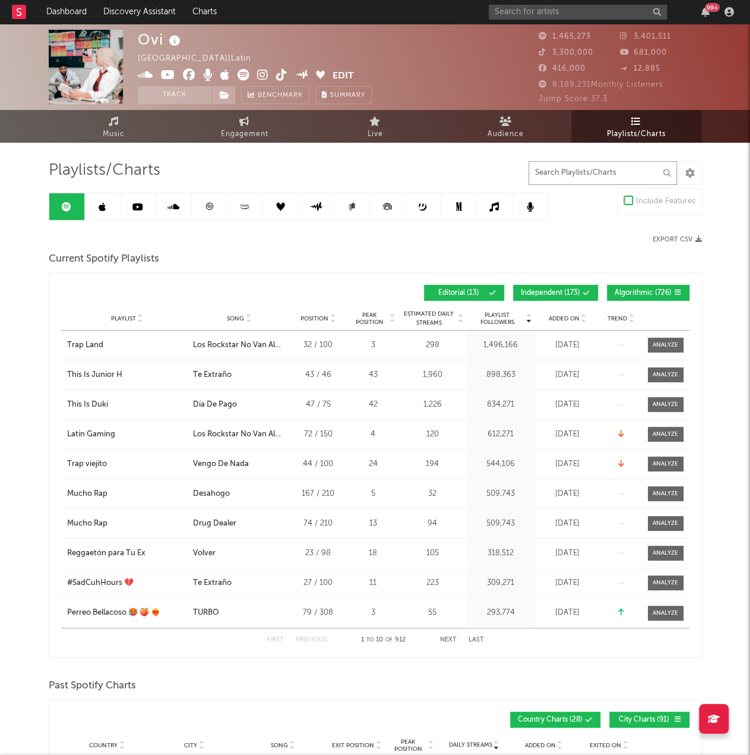
click at [576, 174] on input "text" at bounding box center [603, 173] width 149 height 24
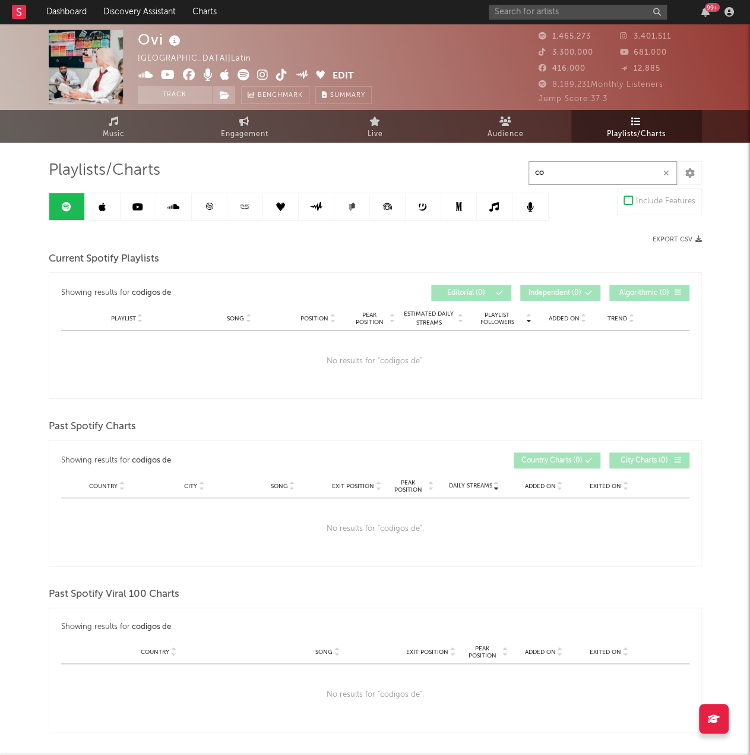
type input "c"
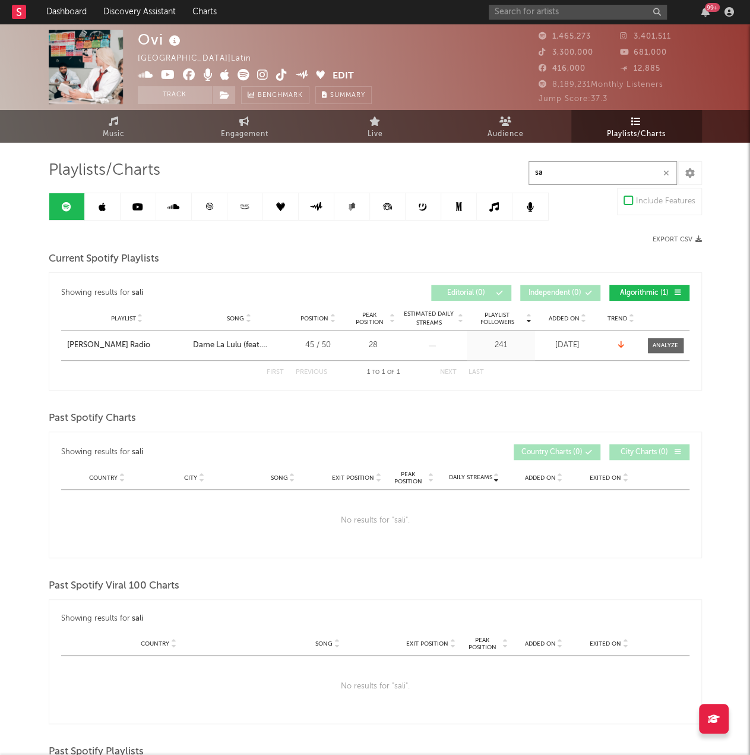
type input "s"
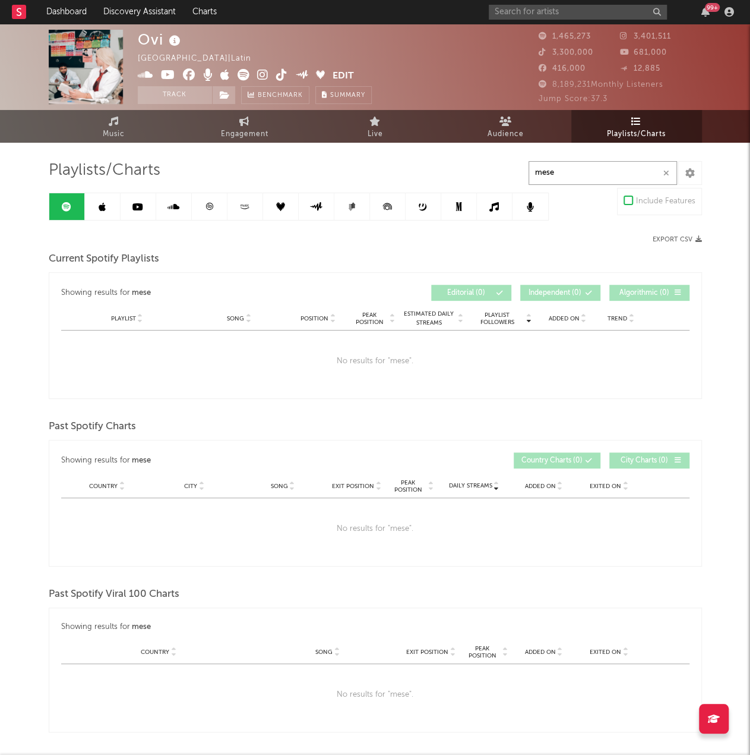
type input "mese"
